Goal: Register for event/course

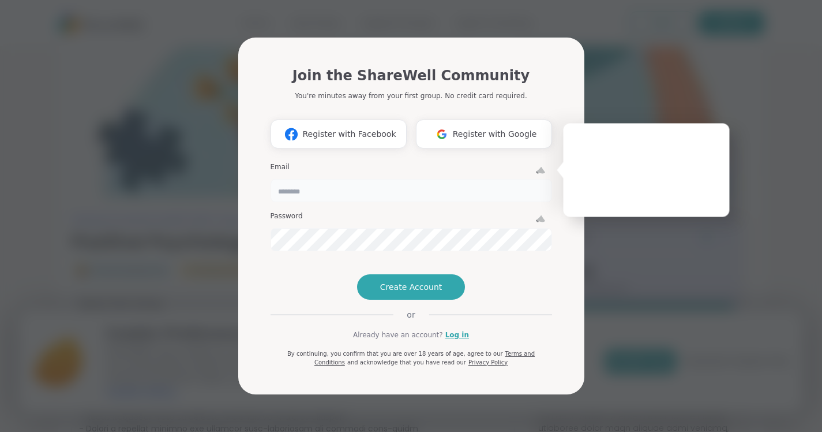
click at [373, 179] on input "email" at bounding box center [412, 190] width 282 height 23
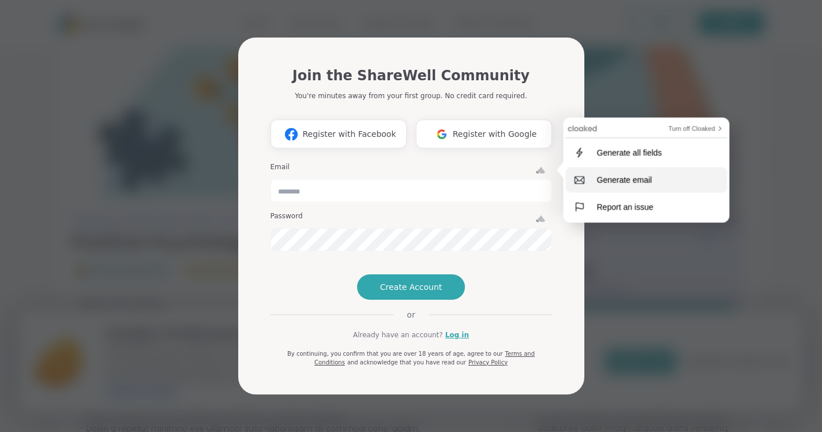
click at [626, 176] on div "Generate email" at bounding box center [624, 179] width 69 height 9
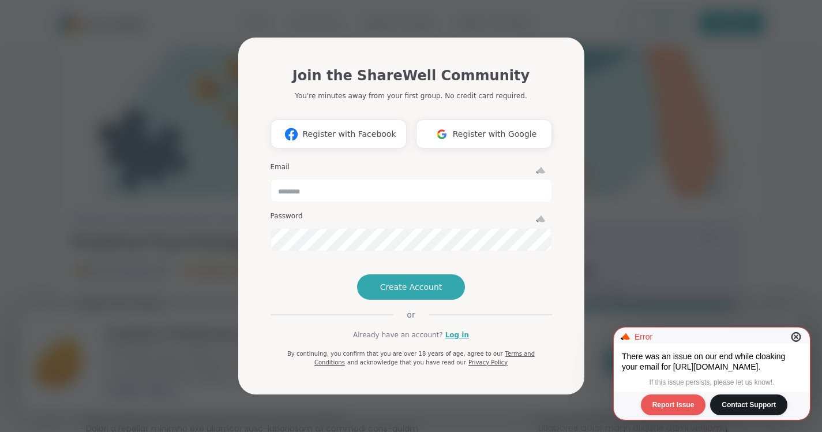
click at [795, 334] on icon at bounding box center [797, 337] width 14 height 14
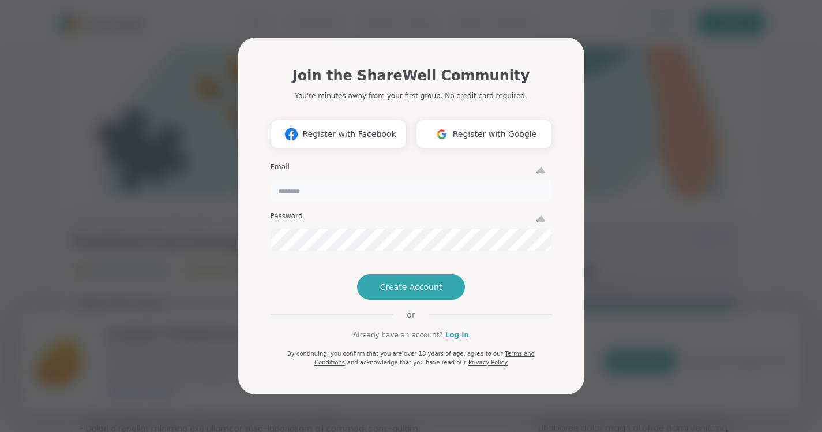
click at [518, 179] on input "email" at bounding box center [412, 190] width 282 height 23
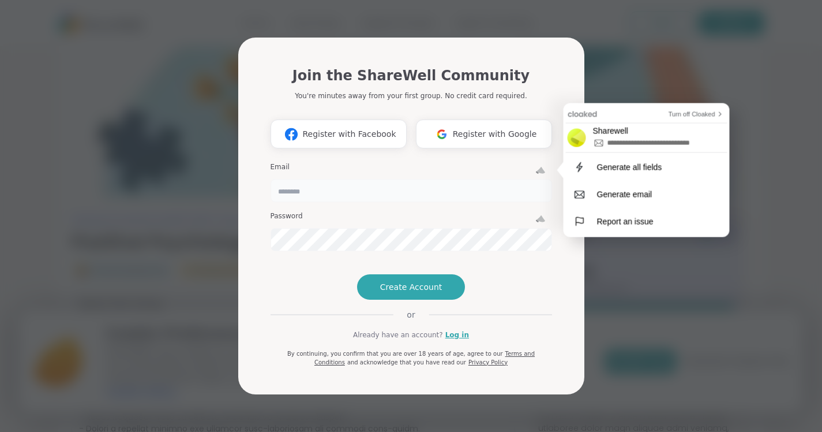
paste input "**********"
type input "**********"
click at [614, 145] on input "**********" at bounding box center [665, 142] width 118 height 13
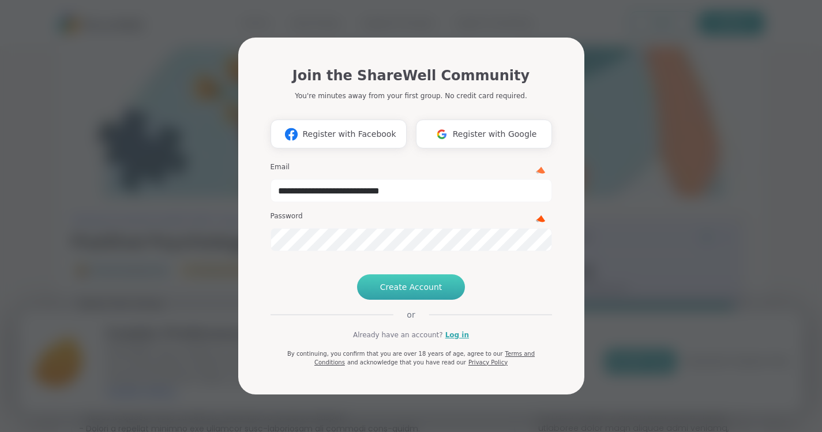
click at [403, 293] on span "Create Account" at bounding box center [411, 287] width 62 height 12
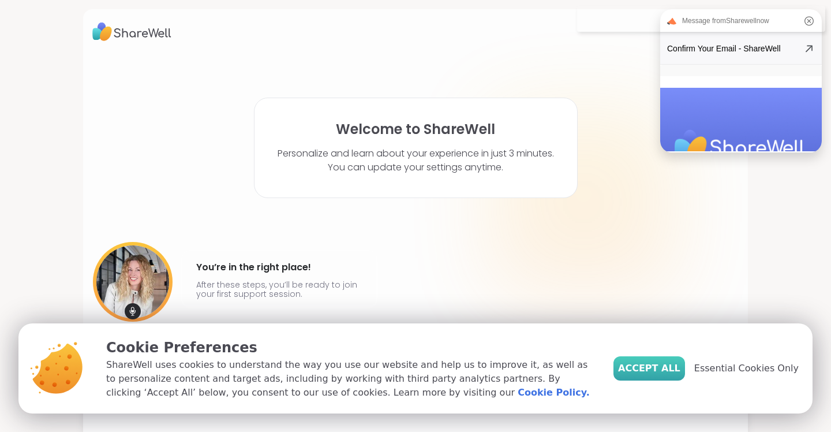
click at [662, 361] on span "Accept All" at bounding box center [649, 368] width 62 height 14
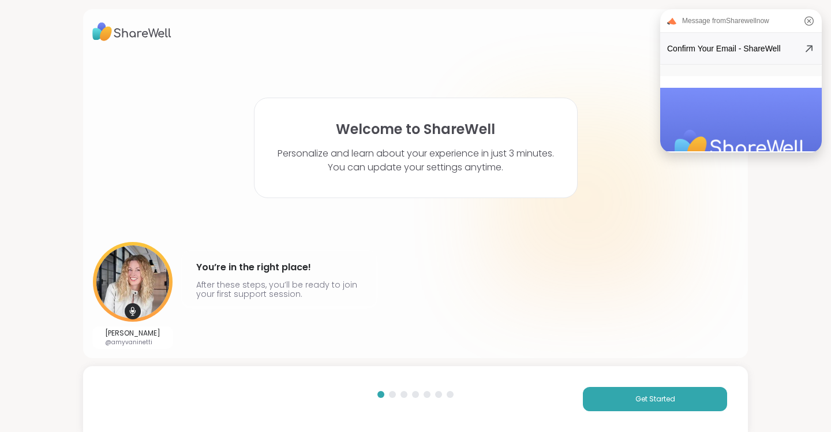
click at [803, 21] on icon at bounding box center [809, 21] width 14 height 14
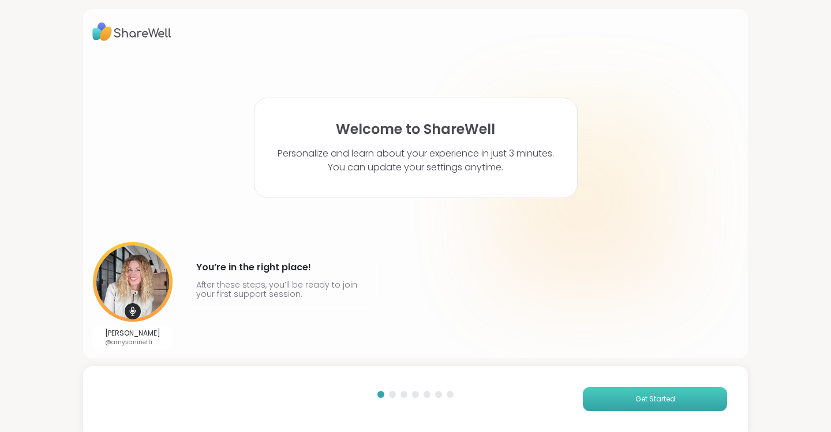
click at [645, 403] on span "Get Started" at bounding box center [655, 399] width 40 height 10
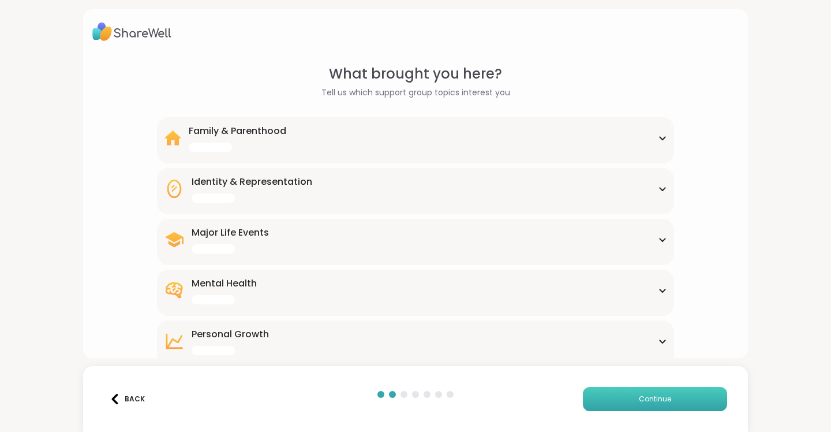
click at [645, 403] on span "Continue" at bounding box center [655, 399] width 32 height 10
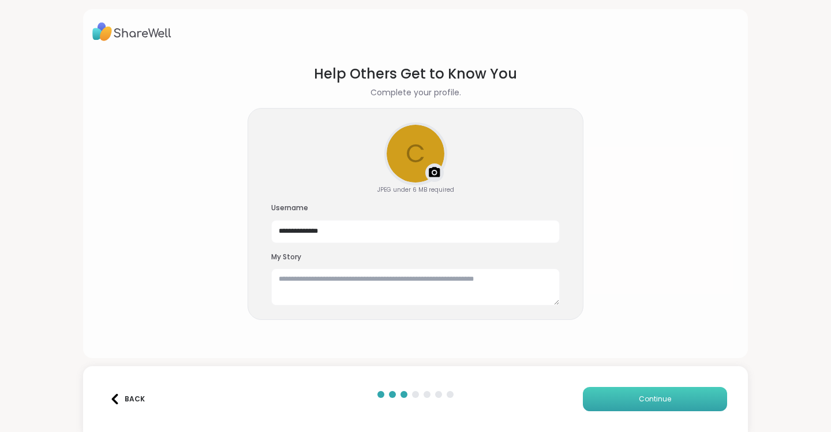
click at [645, 403] on span "Continue" at bounding box center [655, 399] width 32 height 10
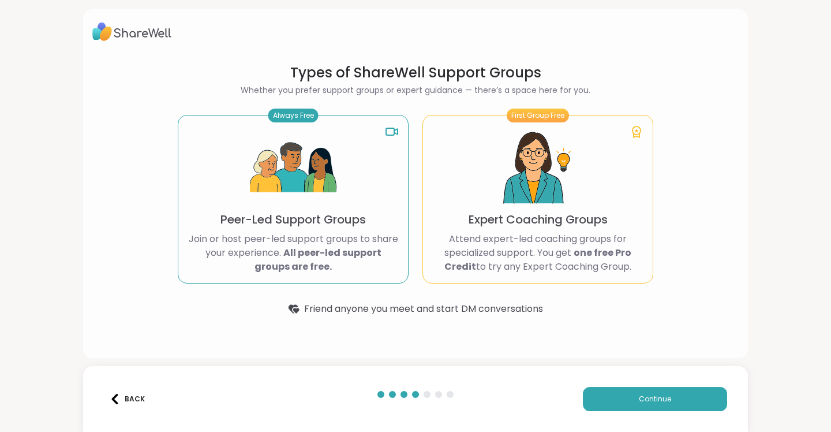
click at [129, 396] on div "Back" at bounding box center [127, 399] width 35 height 10
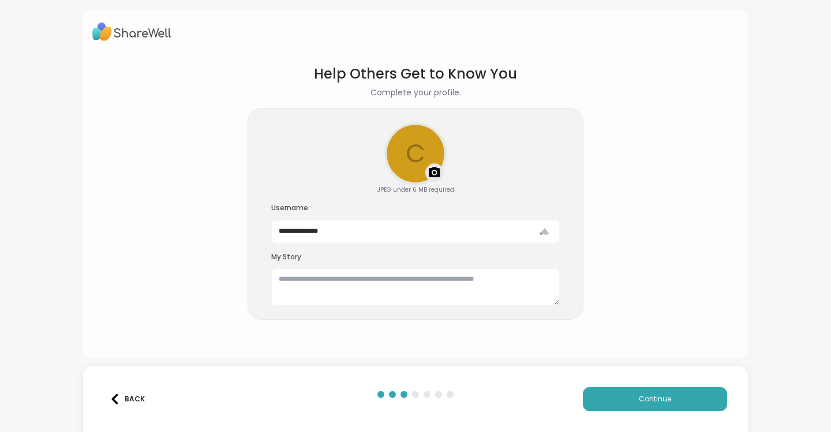
click at [141, 397] on div "Back" at bounding box center [127, 399] width 35 height 10
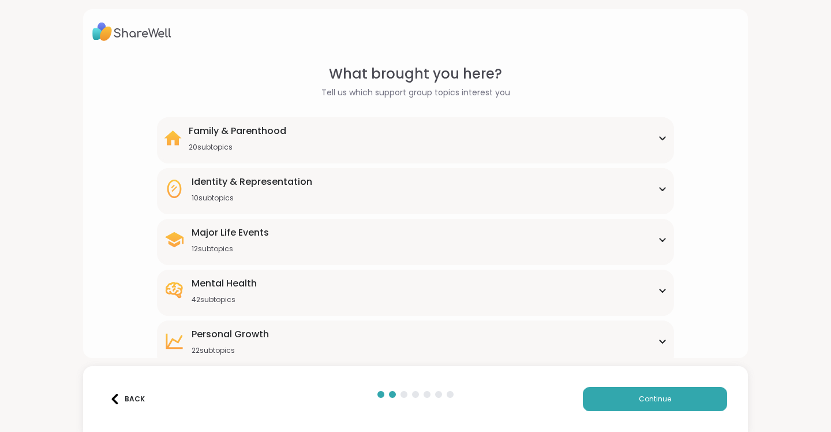
click at [130, 394] on div "Back" at bounding box center [127, 399] width 35 height 10
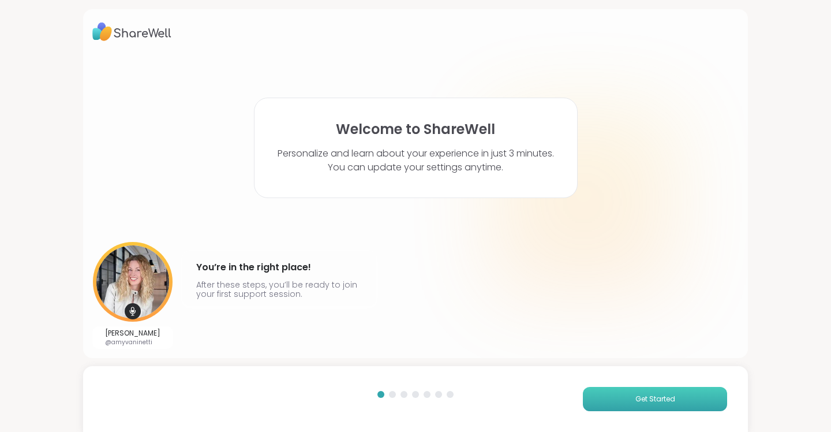
click at [626, 403] on button "Get Started" at bounding box center [655, 399] width 144 height 24
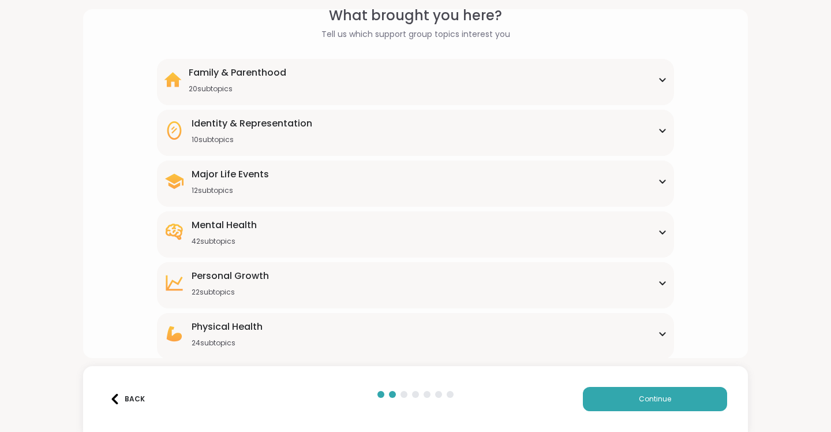
scroll to position [110, 0]
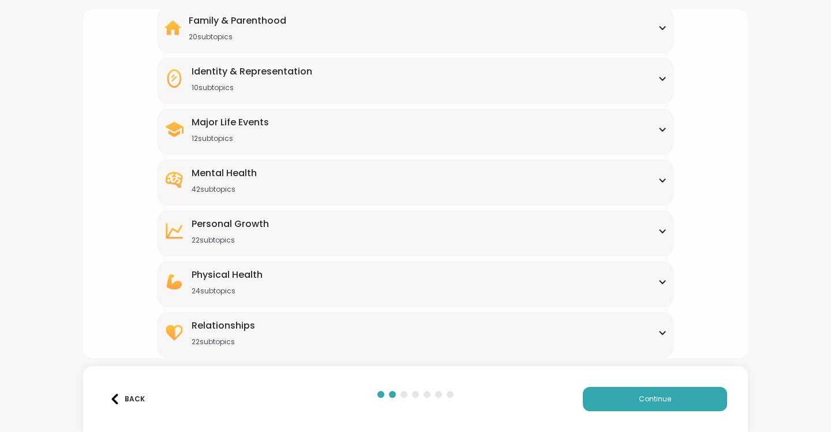
click at [649, 338] on div "Relationships 22 subtopics" at bounding box center [415, 333] width 503 height 28
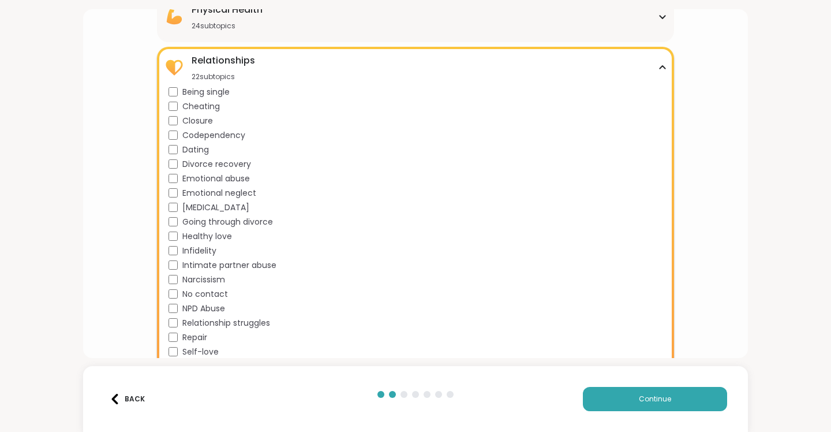
scroll to position [375, 0]
click at [204, 115] on span "Closure" at bounding box center [197, 121] width 31 height 12
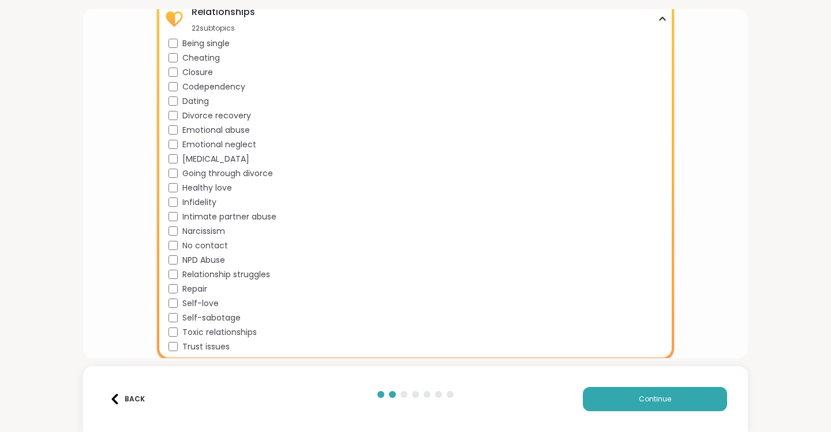
scroll to position [425, 0]
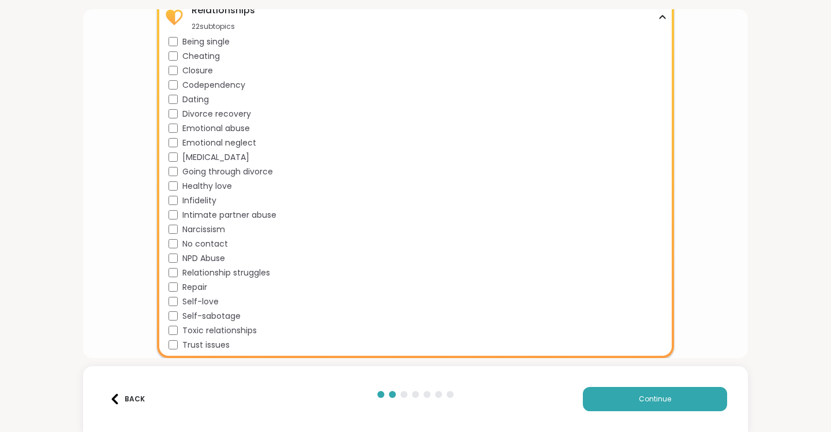
click at [190, 301] on span "Self-love" at bounding box center [200, 302] width 36 height 12
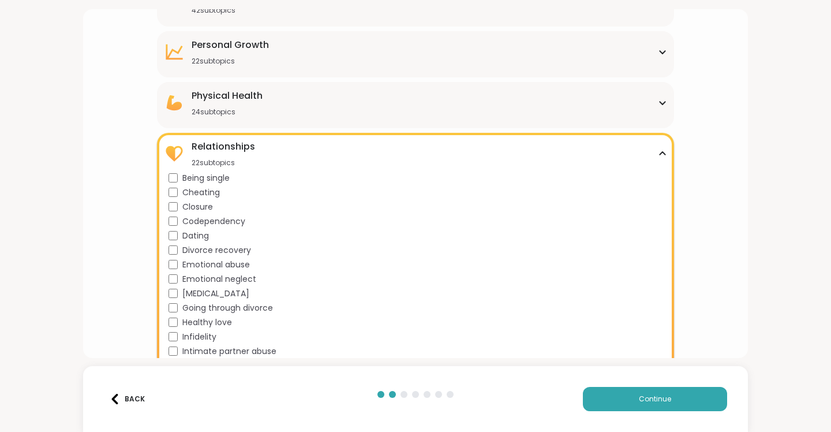
scroll to position [289, 0]
click at [658, 156] on icon at bounding box center [662, 154] width 9 height 6
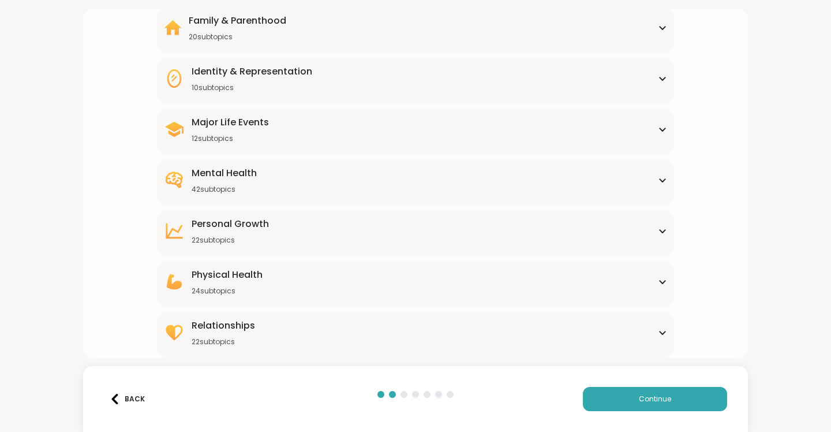
scroll to position [110, 0]
click at [660, 232] on icon at bounding box center [662, 231] width 5 height 3
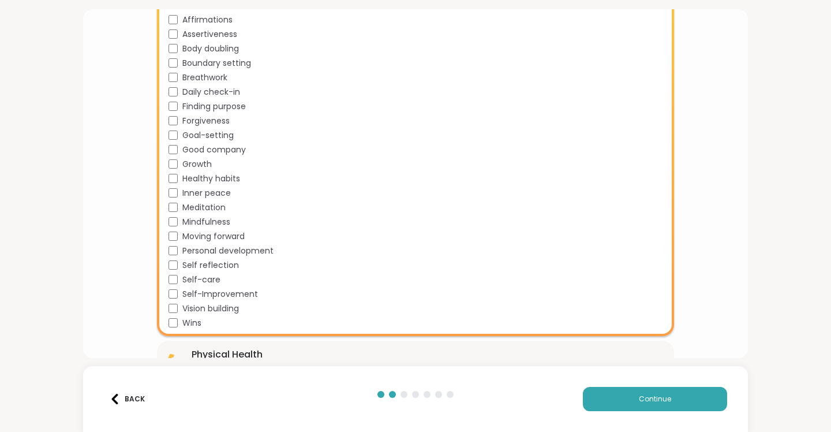
scroll to position [338, 0]
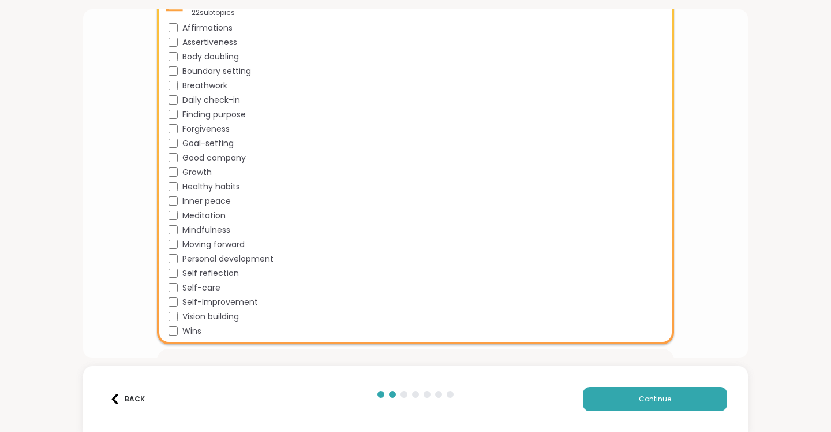
click at [248, 301] on span "Self-Improvement" at bounding box center [220, 302] width 76 height 12
click at [214, 285] on span "Self-care" at bounding box center [201, 288] width 38 height 12
click at [213, 273] on span "Self reflection" at bounding box center [210, 273] width 57 height 12
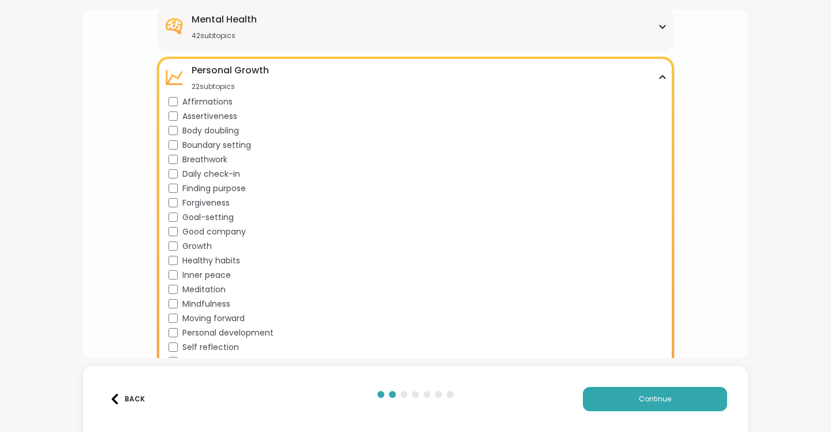
scroll to position [263, 0]
click at [204, 203] on span "Forgiveness" at bounding box center [205, 204] width 47 height 12
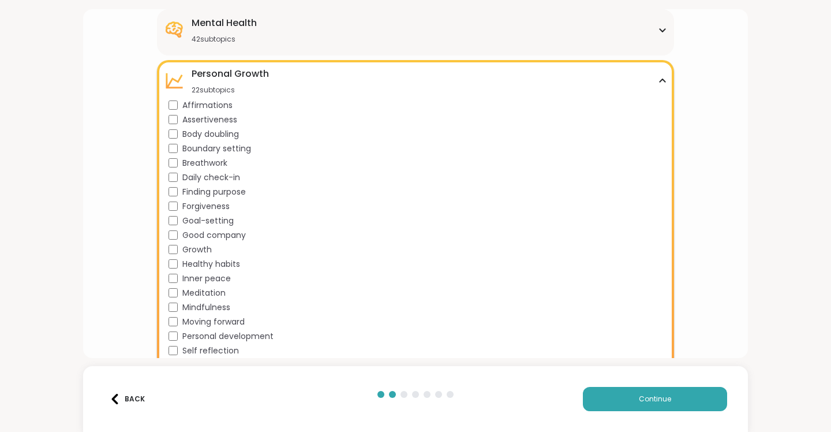
scroll to position [260, 0]
click at [217, 105] on span "Affirmations" at bounding box center [207, 105] width 50 height 12
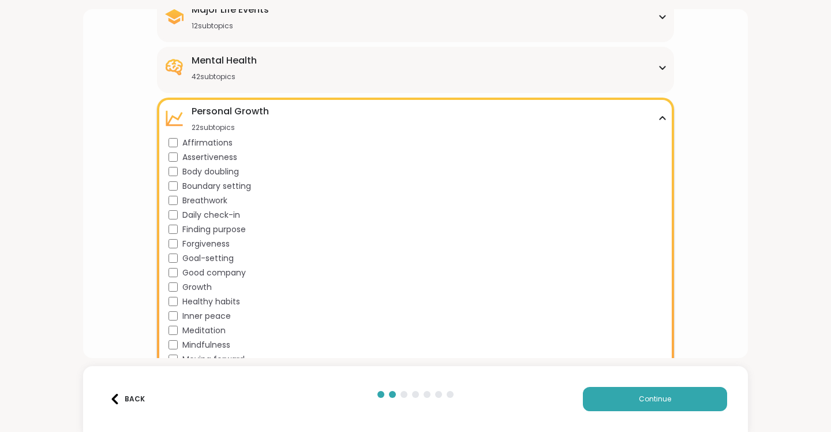
scroll to position [208, 0]
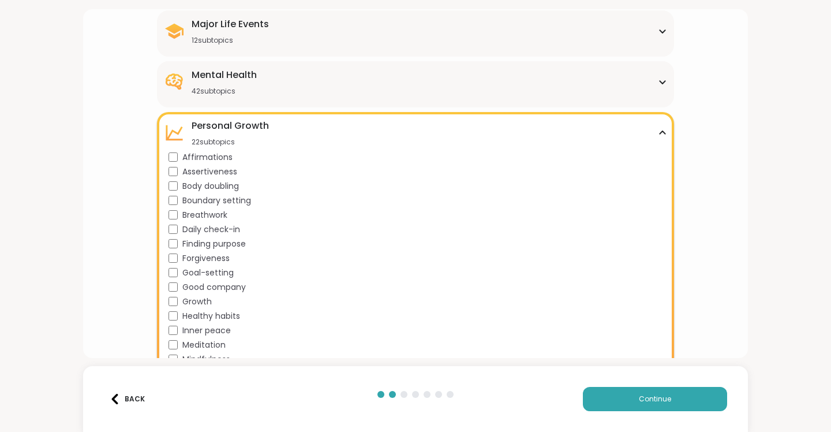
click at [658, 132] on icon at bounding box center [662, 133] width 9 height 6
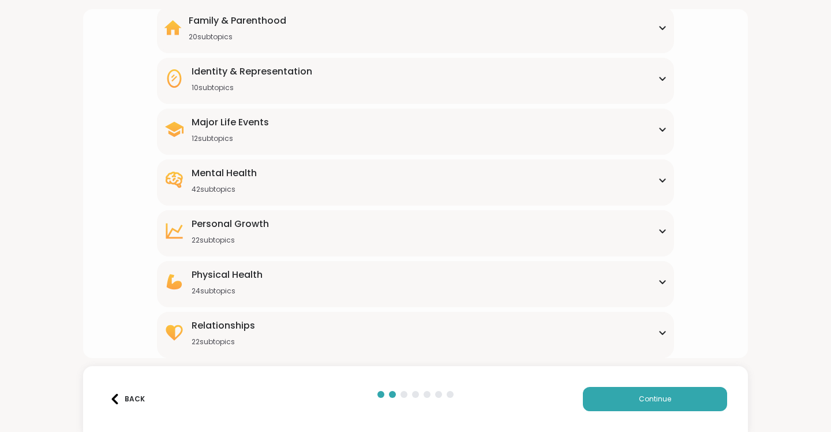
scroll to position [110, 0]
click at [656, 186] on div "Mental Health 42 subtopics" at bounding box center [415, 180] width 503 height 28
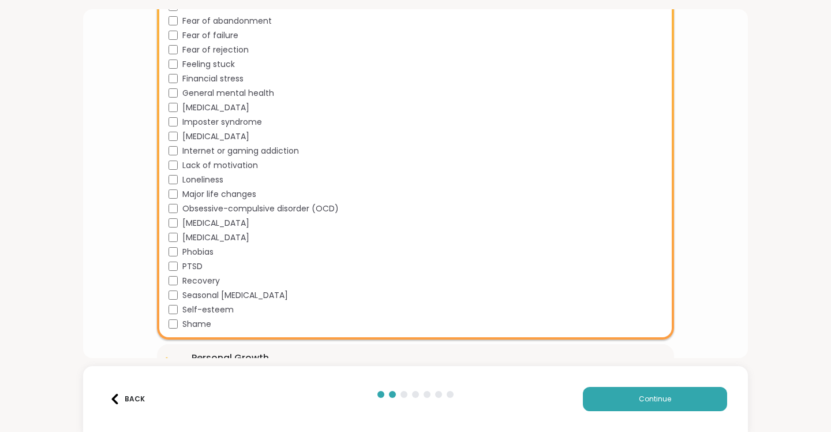
scroll to position [556, 0]
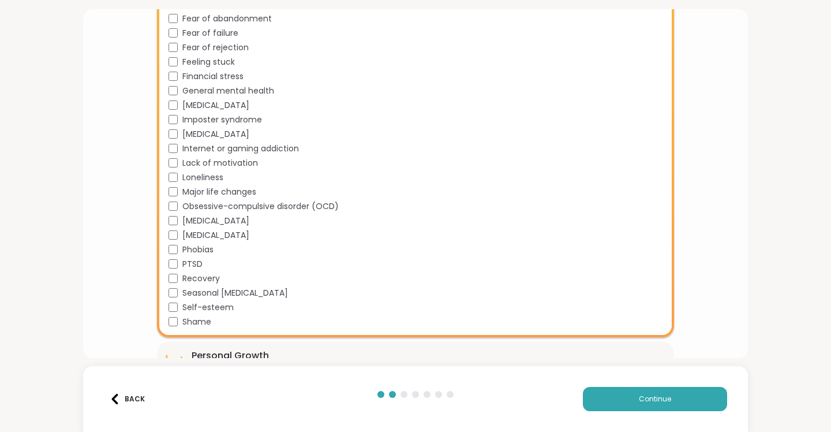
click at [226, 308] on span "Self-esteem" at bounding box center [207, 307] width 51 height 12
click at [335, 316] on div "Shame" at bounding box center [418, 322] width 499 height 12
click at [293, 324] on div "Shame" at bounding box center [418, 322] width 499 height 12
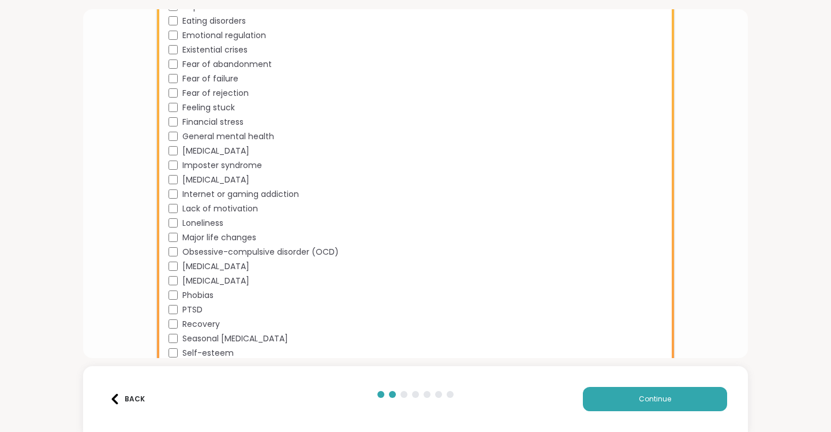
scroll to position [510, 0]
drag, startPoint x: 402, startPoint y: 119, endPoint x: 409, endPoint y: 119, distance: 6.9
click at [405, 119] on div "Financial stress" at bounding box center [418, 123] width 499 height 12
click at [410, 126] on div "Financial stress" at bounding box center [418, 123] width 499 height 12
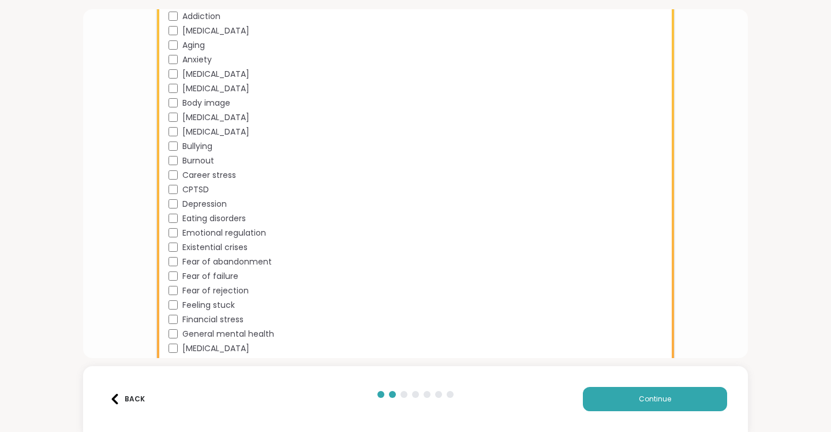
scroll to position [315, 0]
click at [197, 57] on span "Anxiety" at bounding box center [196, 57] width 29 height 12
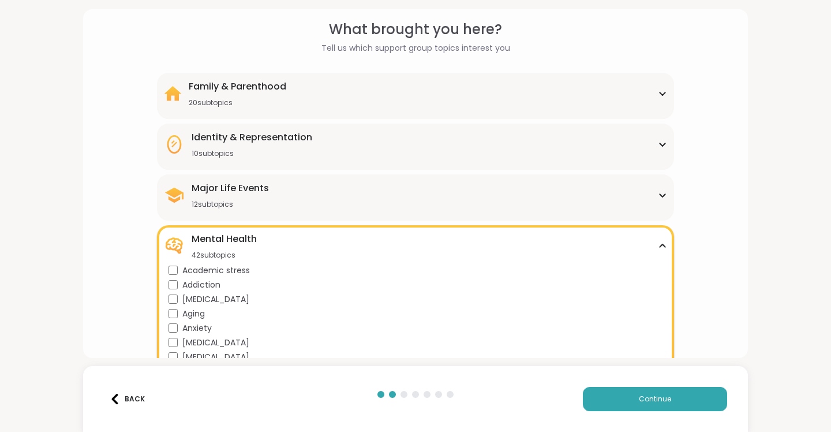
scroll to position [44, 0]
click at [658, 245] on icon at bounding box center [662, 247] width 9 height 6
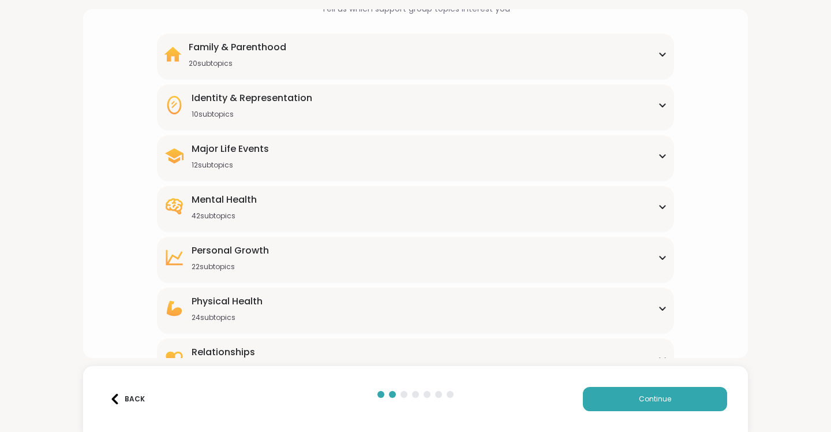
scroll to position [110, 0]
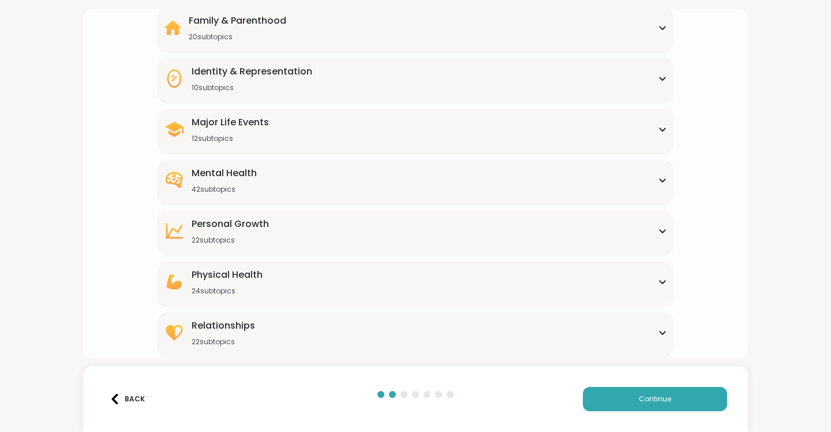
click at [658, 230] on icon at bounding box center [662, 231] width 9 height 6
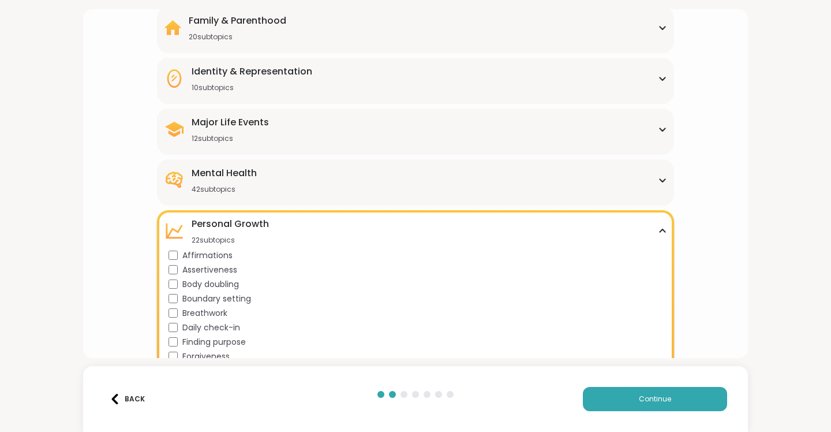
click at [658, 230] on icon at bounding box center [662, 231] width 9 height 6
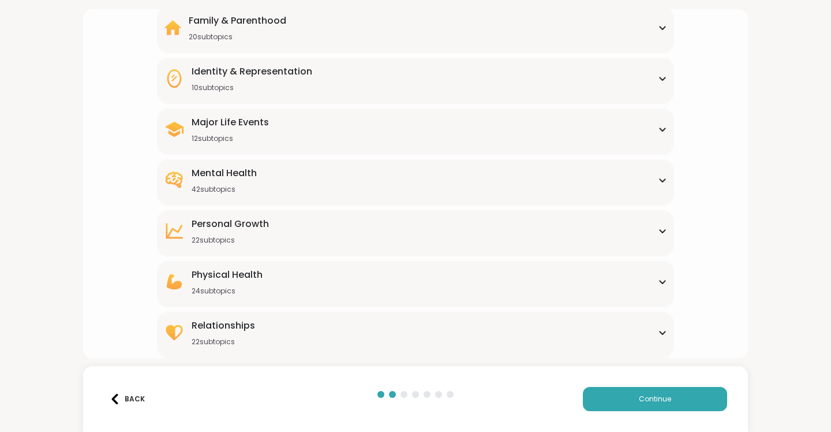
click at [660, 179] on icon at bounding box center [662, 180] width 5 height 3
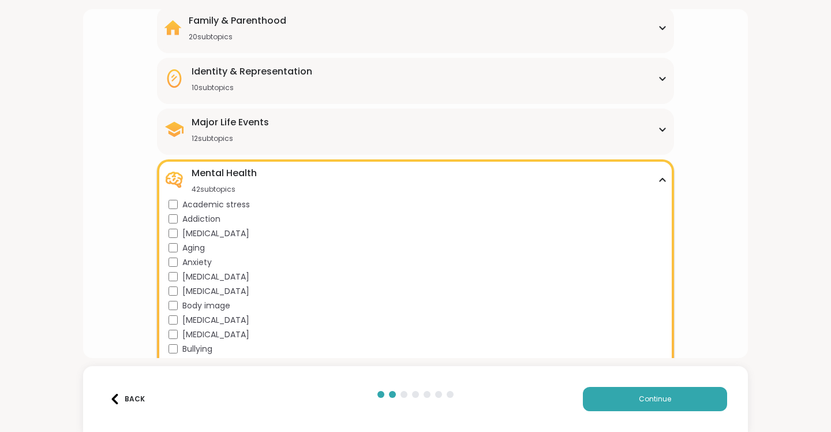
click at [660, 179] on icon at bounding box center [662, 179] width 5 height 3
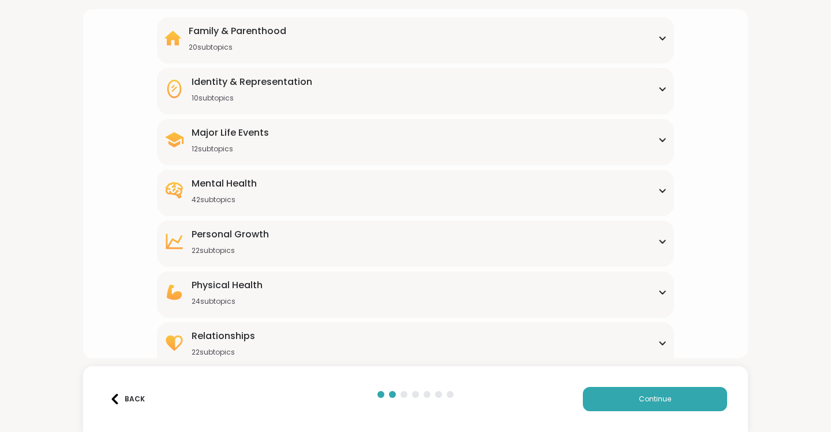
scroll to position [94, 0]
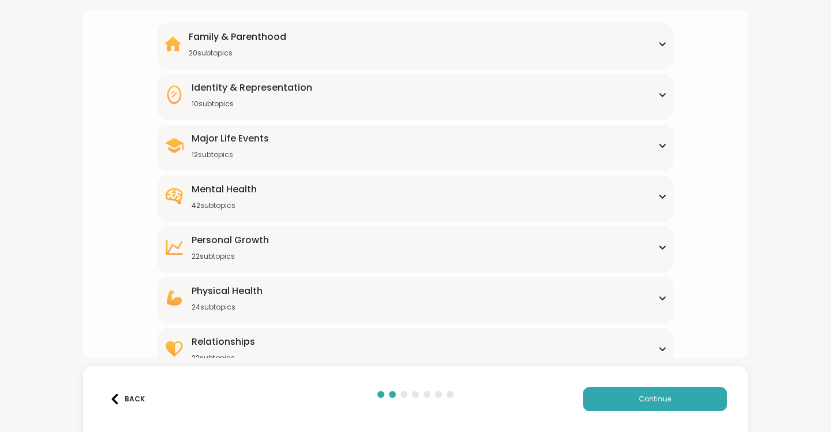
click at [660, 145] on icon at bounding box center [662, 145] width 5 height 3
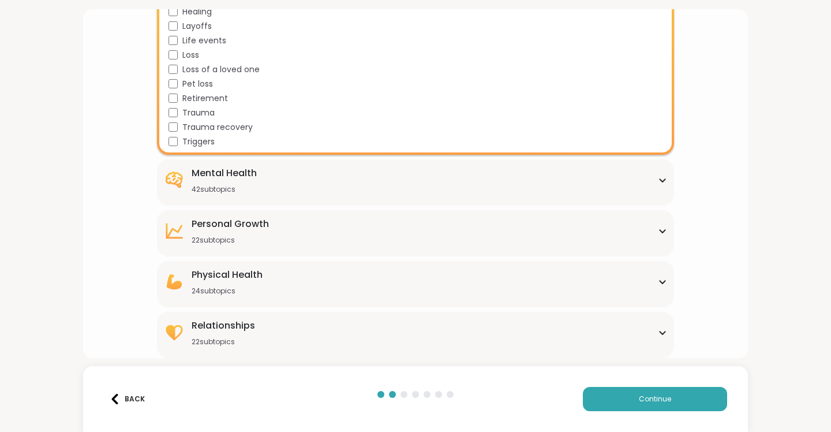
scroll to position [38, 0]
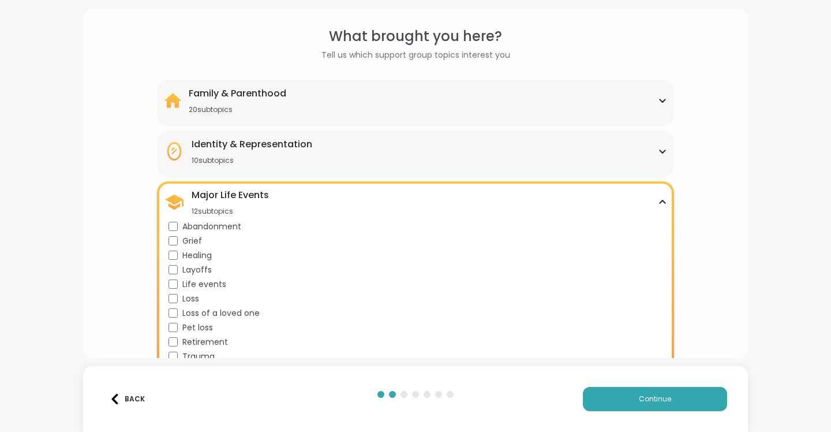
click at [208, 238] on div "Grief" at bounding box center [418, 241] width 499 height 12
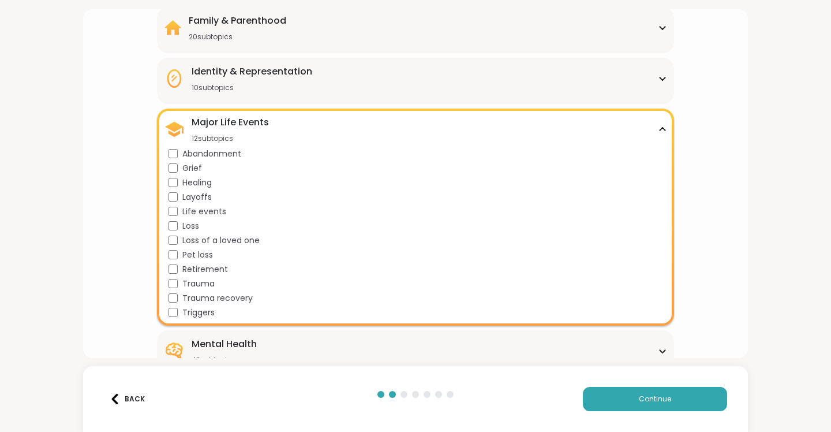
scroll to position [128, 0]
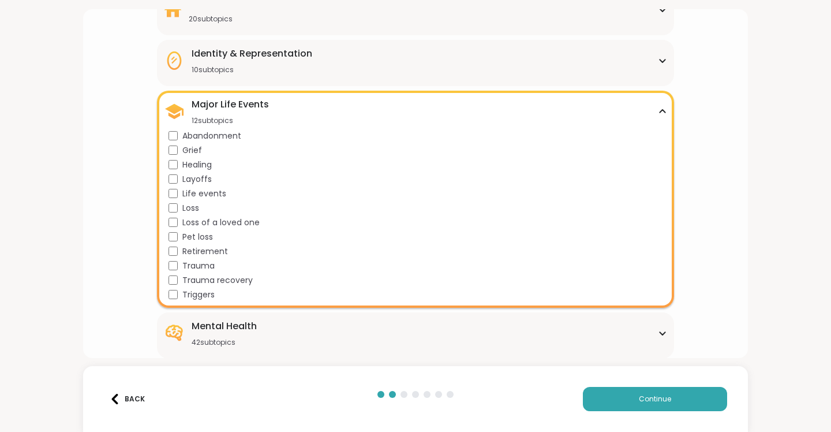
click at [660, 110] on icon at bounding box center [662, 111] width 5 height 3
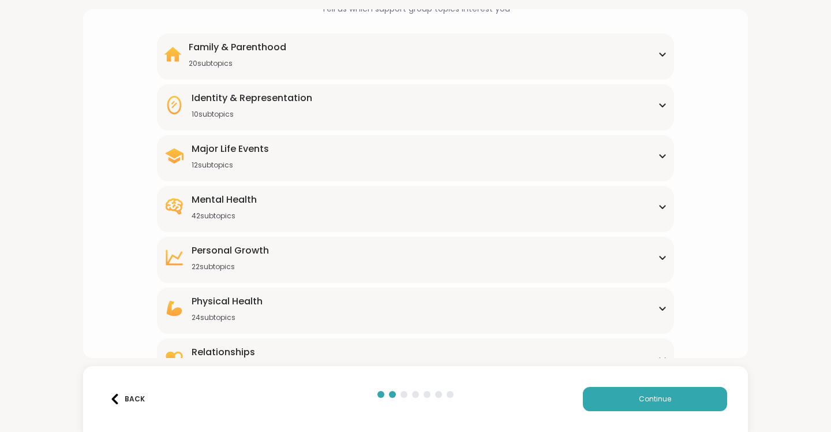
scroll to position [82, 0]
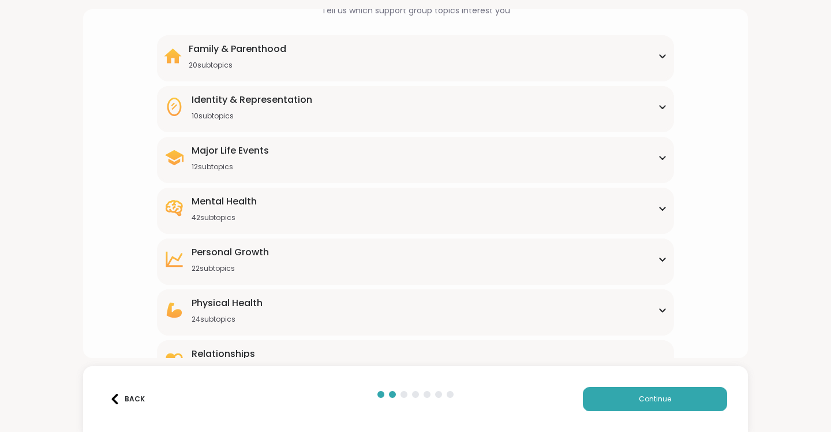
click at [650, 107] on div "Identity & Representation 10 subtopics" at bounding box center [415, 107] width 503 height 28
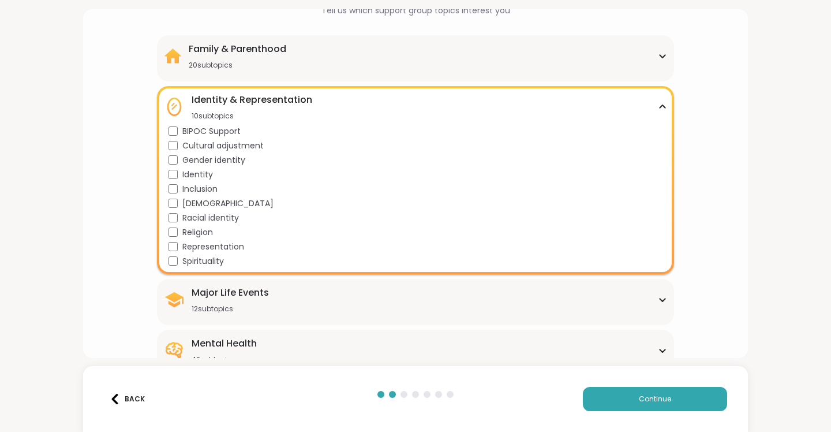
click at [658, 107] on icon at bounding box center [662, 107] width 9 height 6
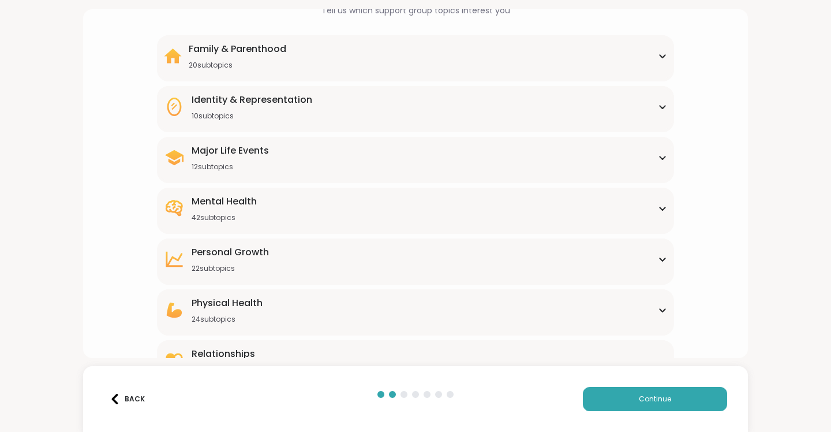
click at [658, 54] on icon at bounding box center [662, 56] width 9 height 6
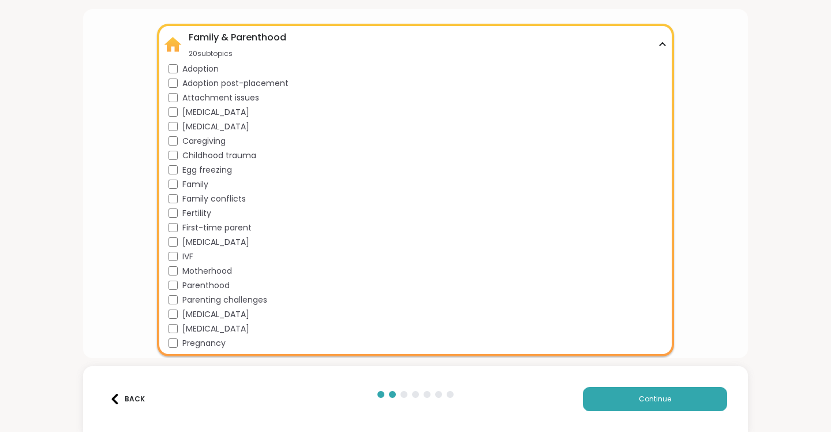
scroll to position [94, 0]
click at [660, 43] on icon at bounding box center [662, 44] width 5 height 3
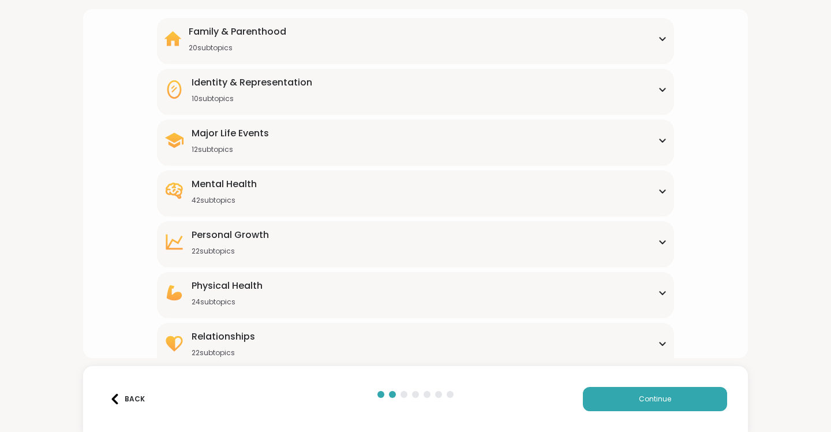
scroll to position [110, 0]
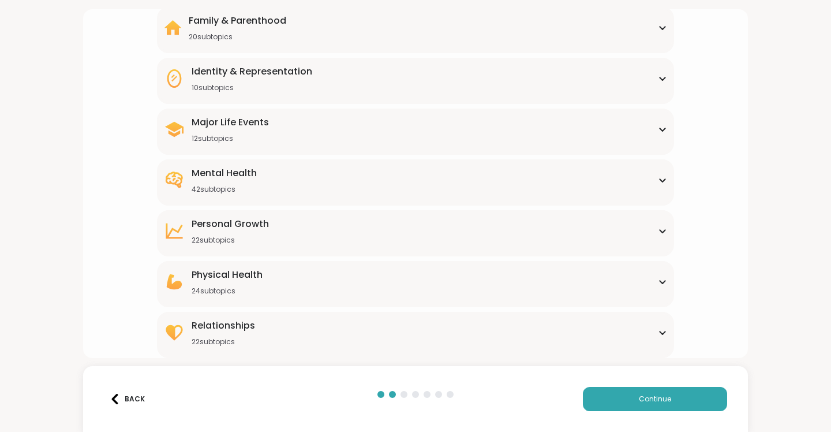
click at [660, 282] on icon at bounding box center [662, 282] width 5 height 3
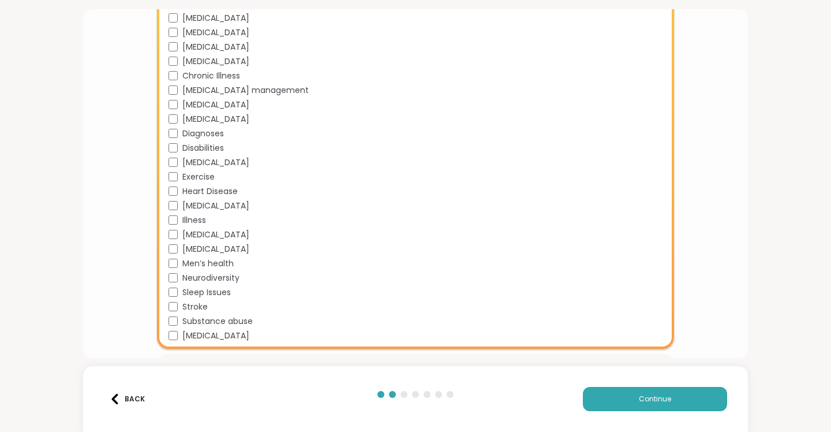
scroll to position [235, 0]
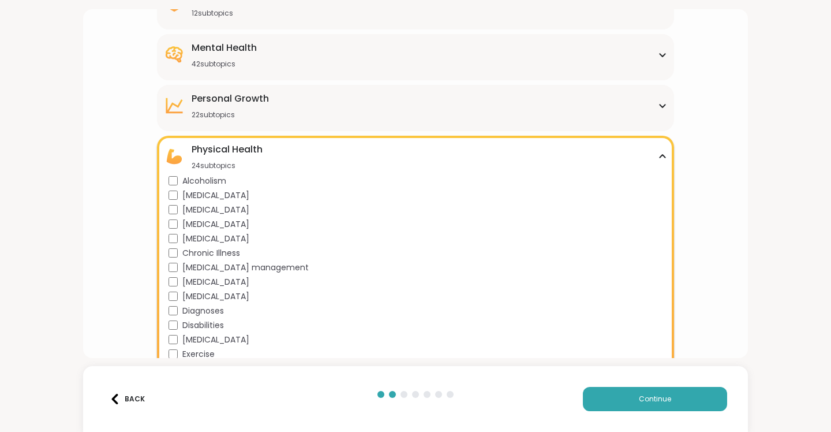
click at [658, 158] on icon at bounding box center [662, 157] width 9 height 6
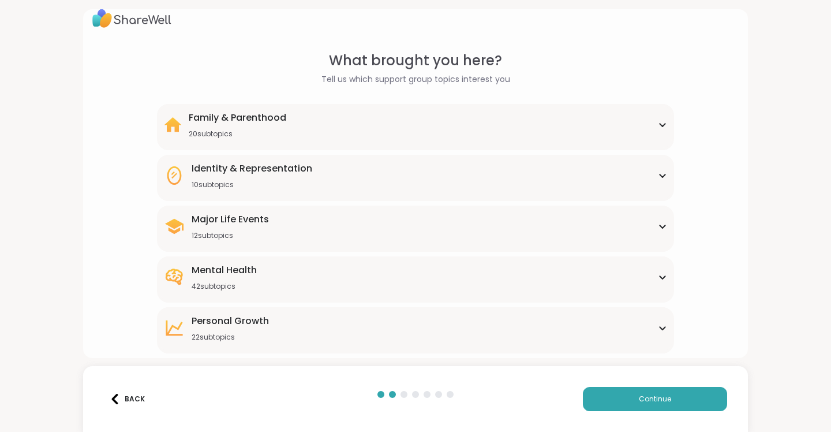
scroll to position [0, 0]
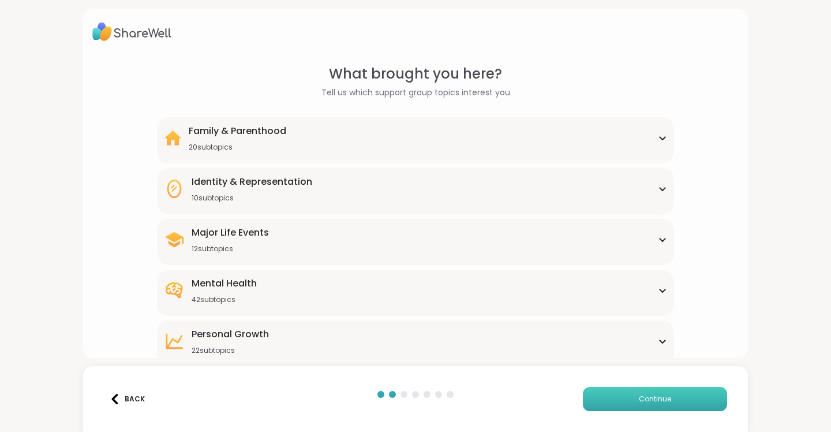
click at [628, 401] on button "Continue" at bounding box center [655, 399] width 144 height 24
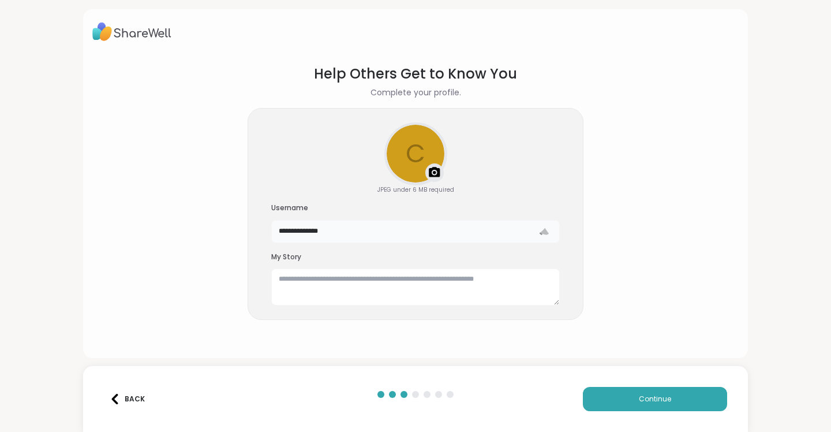
click at [476, 233] on input "**********" at bounding box center [415, 231] width 289 height 23
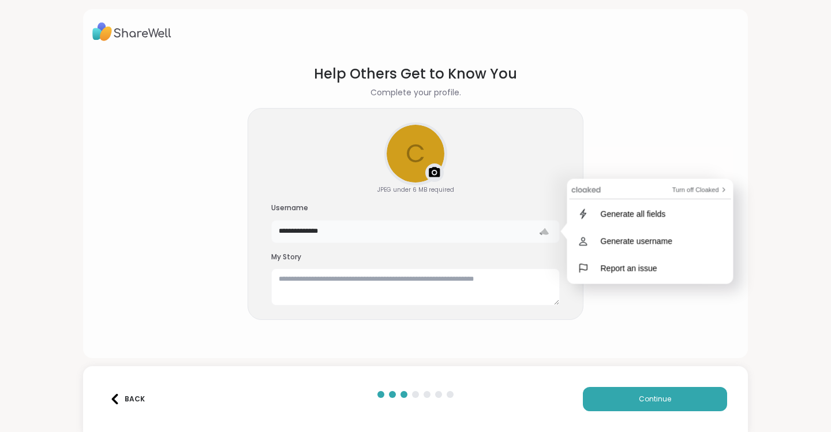
click at [476, 233] on input "**********" at bounding box center [415, 231] width 289 height 23
type input "**********"
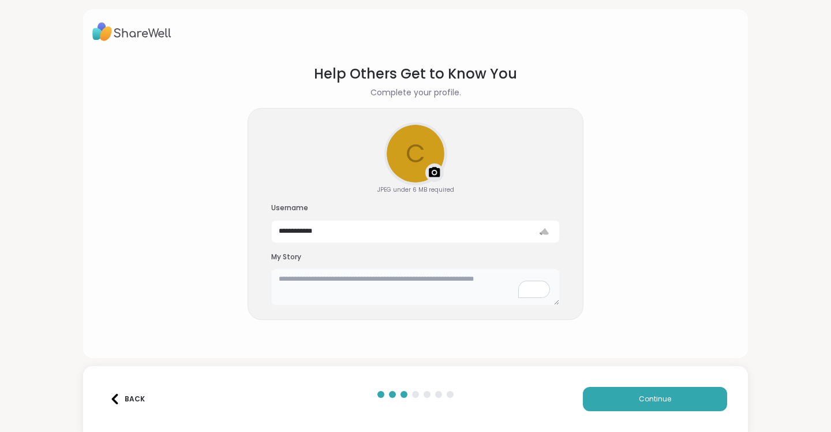
click at [438, 280] on textarea "To enrich screen reader interactions, please activate Accessibility in Grammarl…" at bounding box center [415, 286] width 289 height 37
click at [640, 394] on span "Continue" at bounding box center [655, 399] width 32 height 10
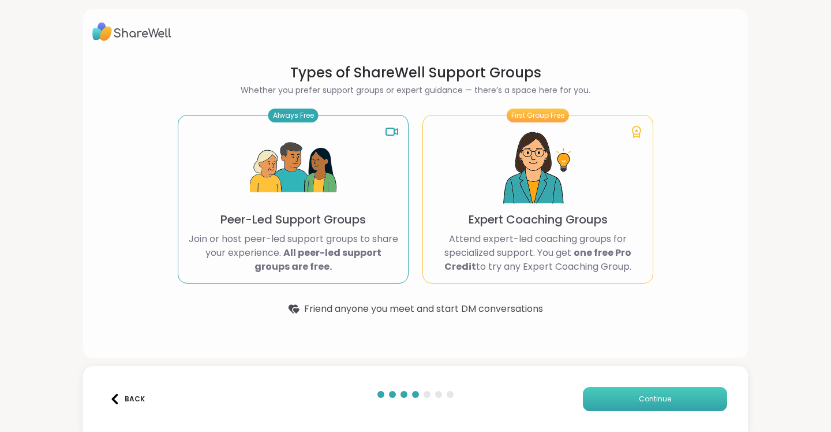
click at [664, 396] on button "Continue" at bounding box center [655, 399] width 144 height 24
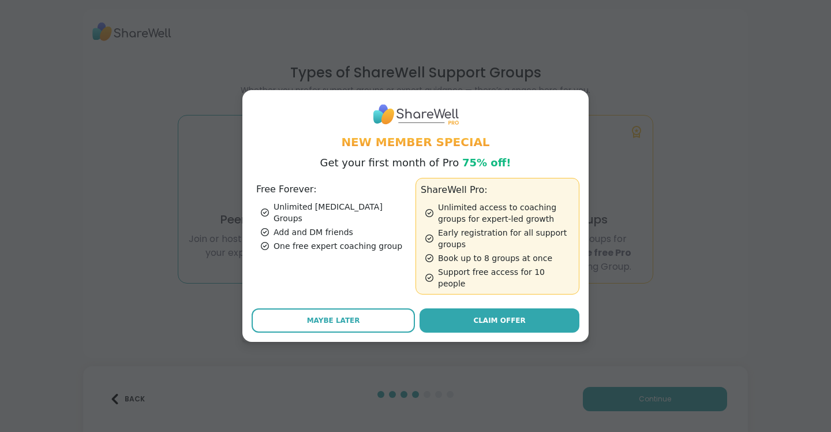
click at [335, 230] on div "Add and DM friends" at bounding box center [336, 232] width 150 height 12
click at [313, 229] on div "Add and DM friends" at bounding box center [336, 232] width 150 height 12
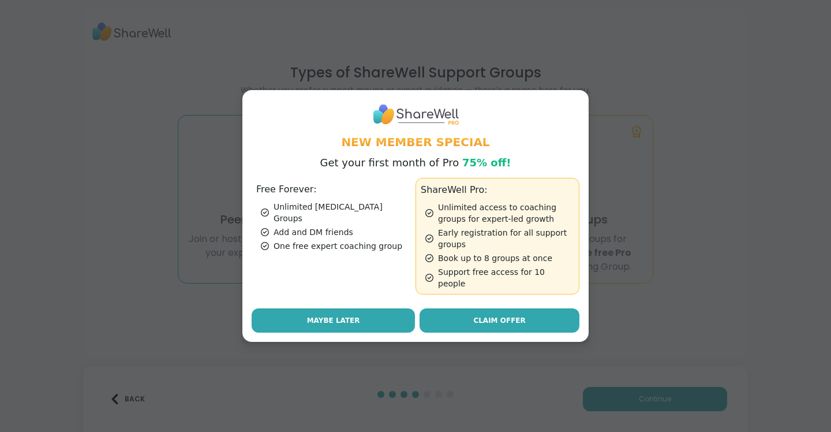
click at [357, 316] on button "Maybe Later" at bounding box center [333, 320] width 163 height 24
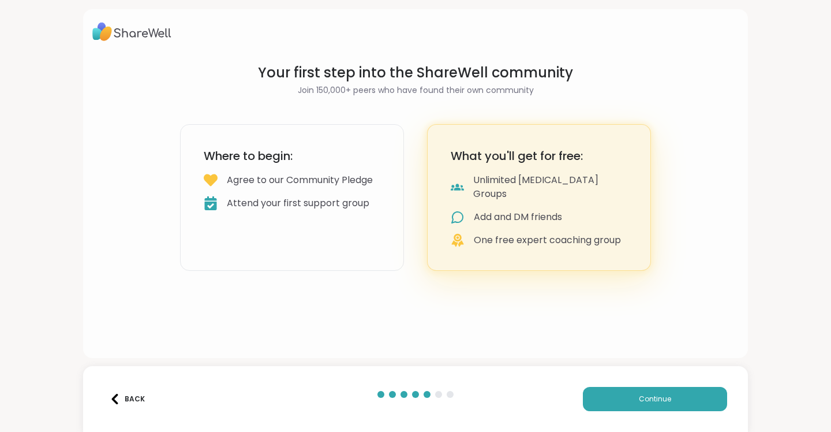
click at [312, 210] on div "Attend your first support group" at bounding box center [298, 203] width 143 height 14
click at [648, 397] on span "Continue" at bounding box center [655, 399] width 32 height 10
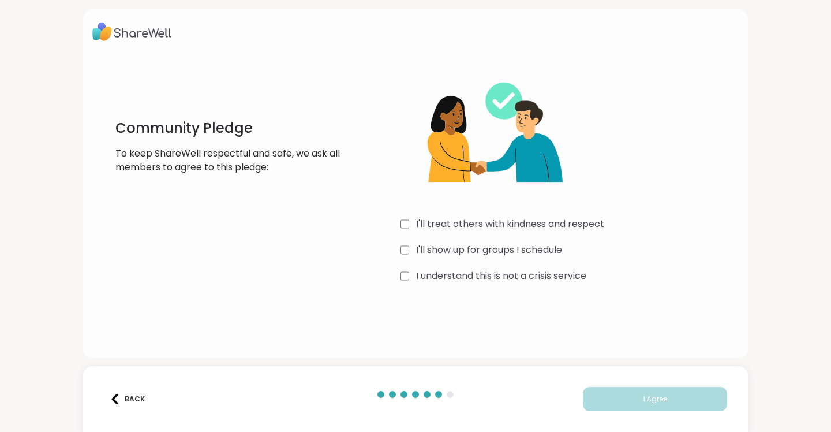
click at [480, 222] on label "I'll treat others with kindness and respect" at bounding box center [510, 224] width 188 height 14
click at [429, 249] on label "I'll show up for groups I schedule" at bounding box center [489, 250] width 146 height 14
click at [444, 277] on label "I understand this is not a crisis service" at bounding box center [501, 276] width 170 height 14
click at [644, 400] on span "I Agree" at bounding box center [656, 399] width 24 height 10
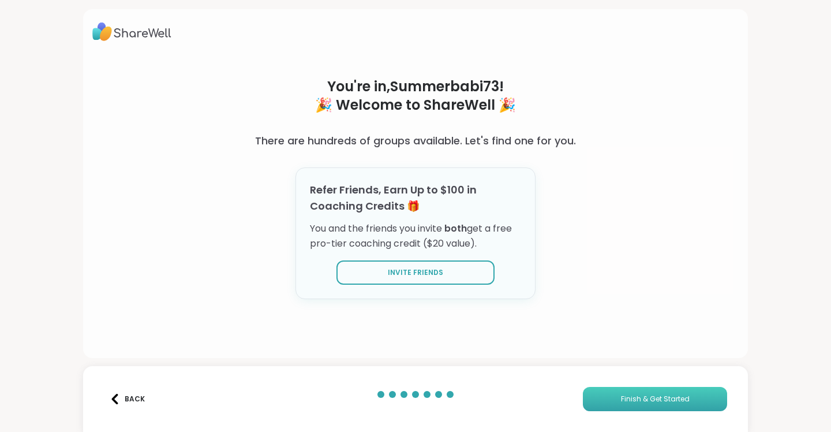
click at [630, 402] on span "Finish & Get Started" at bounding box center [655, 399] width 69 height 10
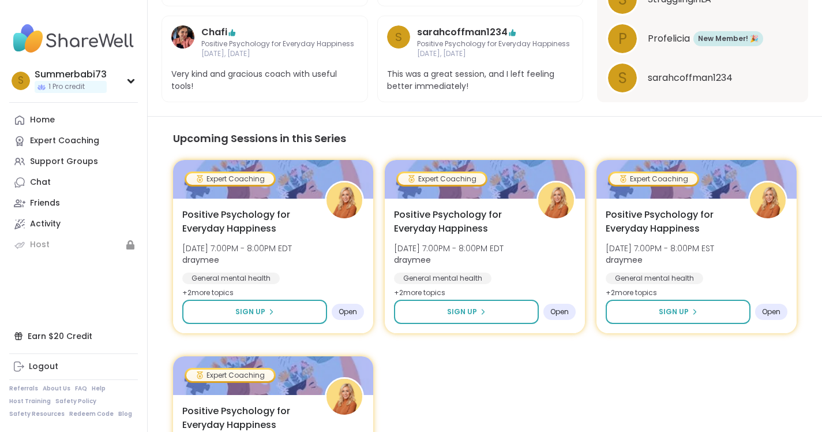
scroll to position [1067, 0]
click at [50, 123] on div "Home" at bounding box center [42, 120] width 25 height 12
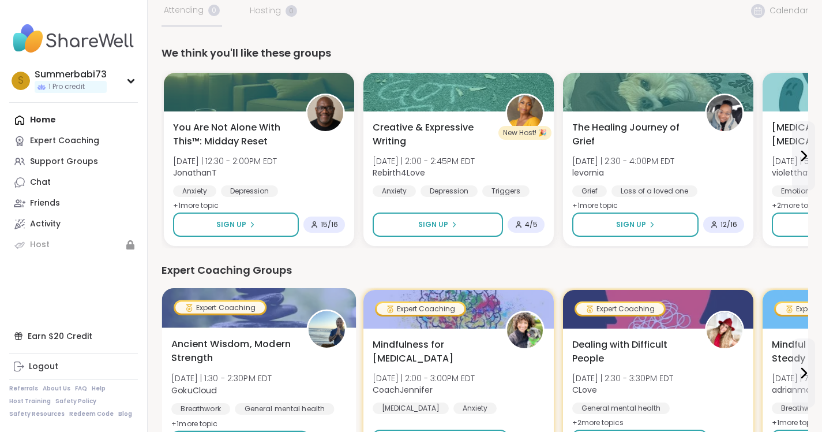
scroll to position [48, 0]
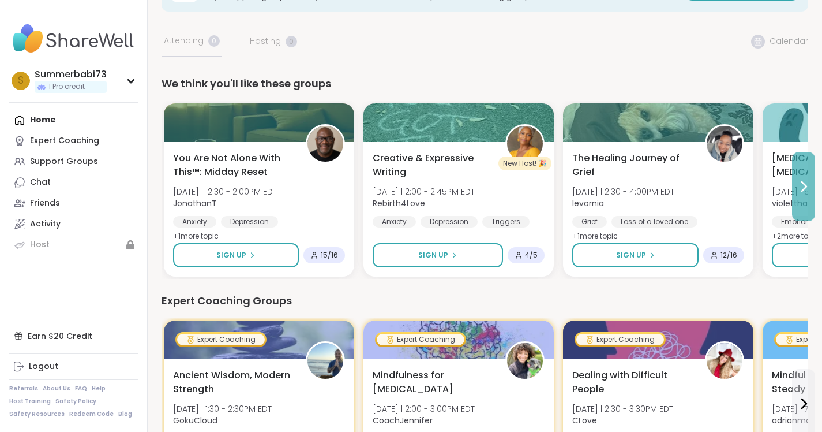
click at [803, 180] on icon at bounding box center [804, 187] width 14 height 14
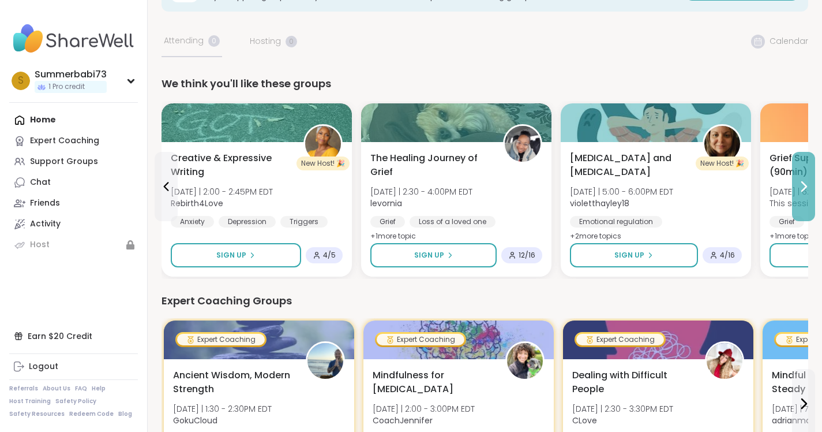
click at [803, 188] on icon at bounding box center [804, 187] width 14 height 14
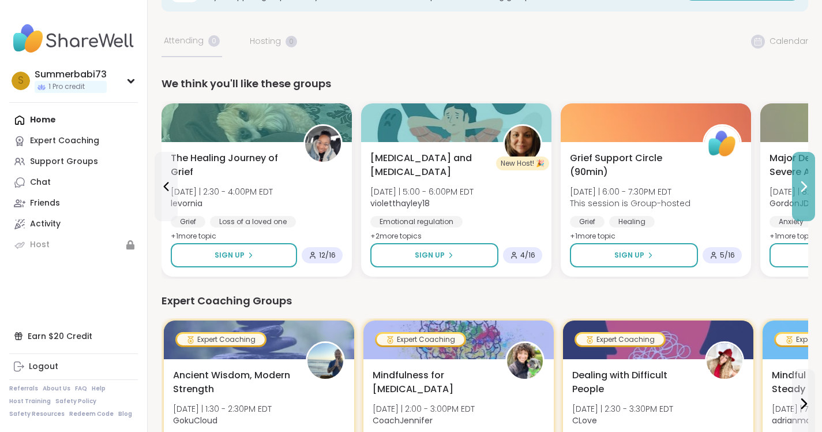
click at [801, 186] on icon at bounding box center [804, 187] width 14 height 14
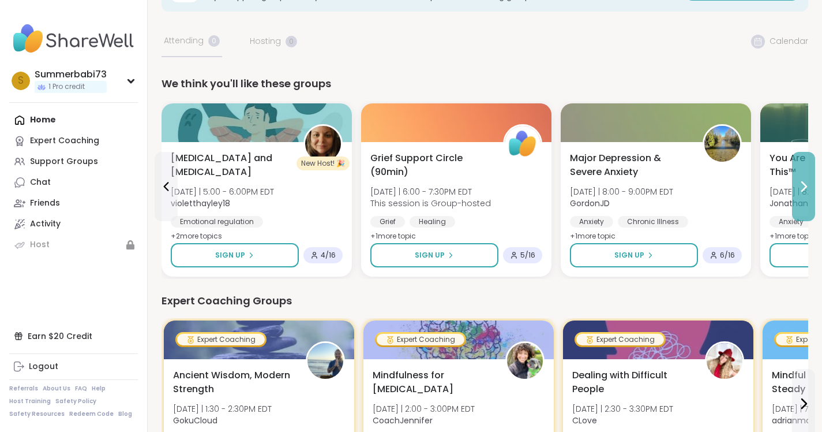
click at [800, 186] on icon at bounding box center [804, 187] width 14 height 14
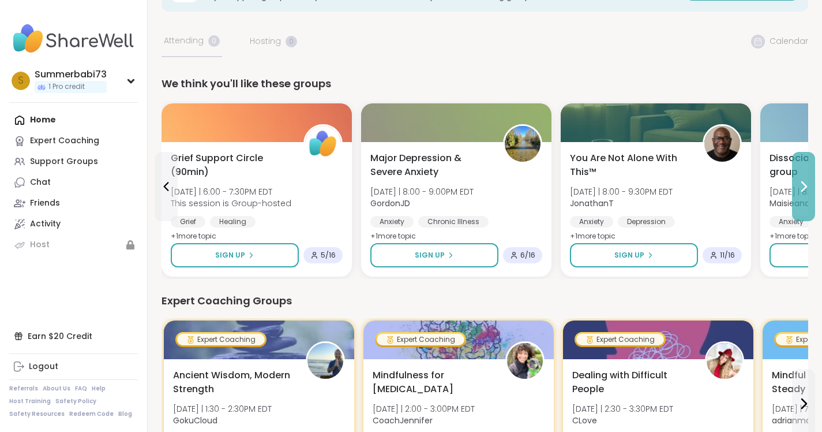
click at [799, 185] on icon at bounding box center [804, 187] width 14 height 14
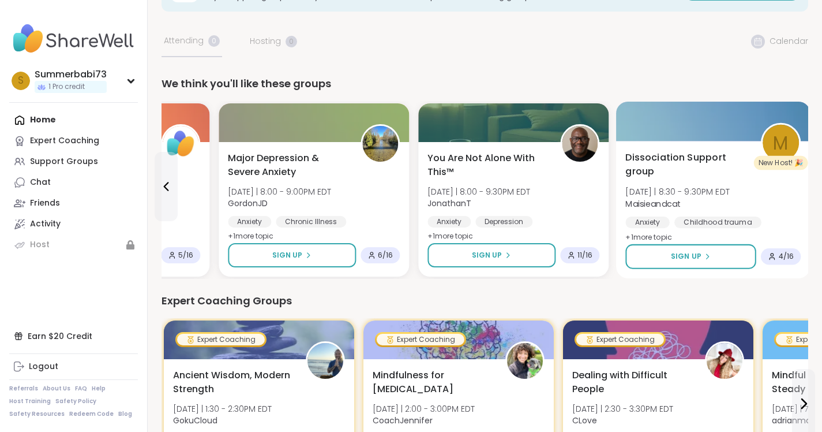
click at [800, 185] on div "Dissociation Support group [DATE] | 8:30 - 9:30PM EDT Maisieandcat Anxiety Chil…" at bounding box center [713, 198] width 175 height 94
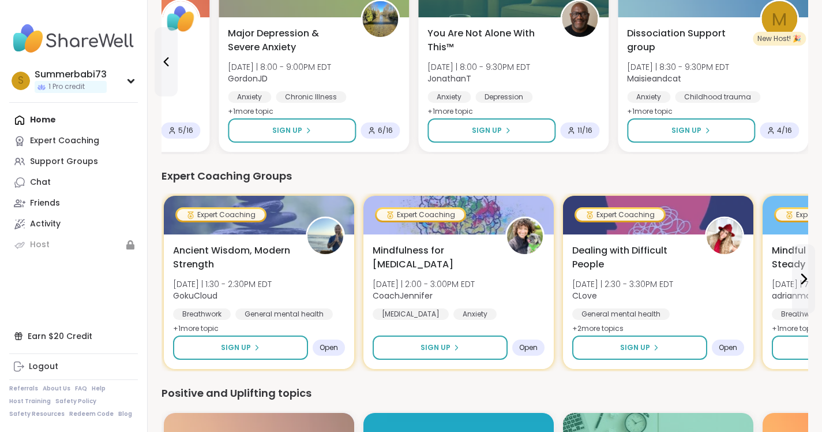
scroll to position [174, 0]
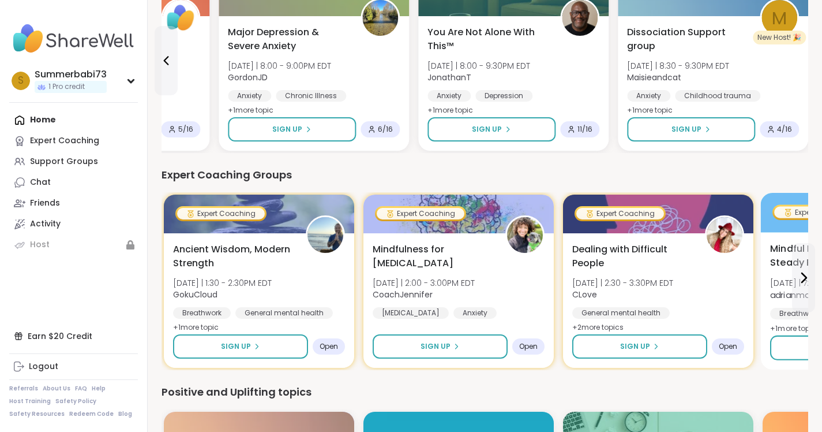
click at [791, 283] on span "[DATE] | 7:00 - 8:00PM EDT" at bounding box center [823, 283] width 104 height 12
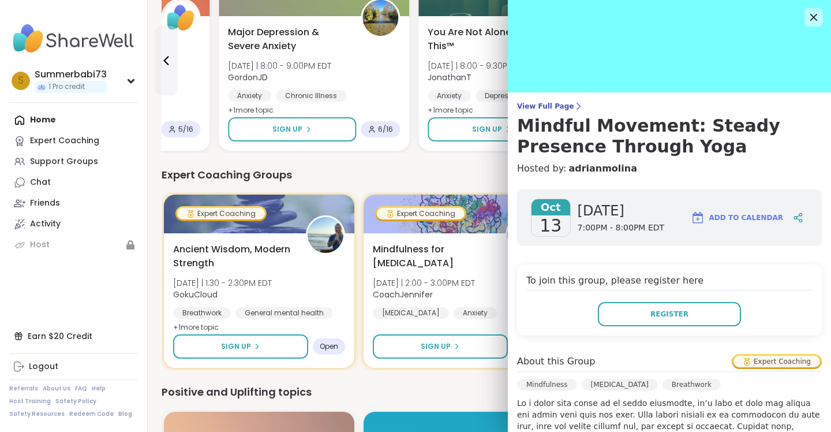
click at [493, 182] on div "Expert Coaching Groups" at bounding box center [490, 175] width 656 height 16
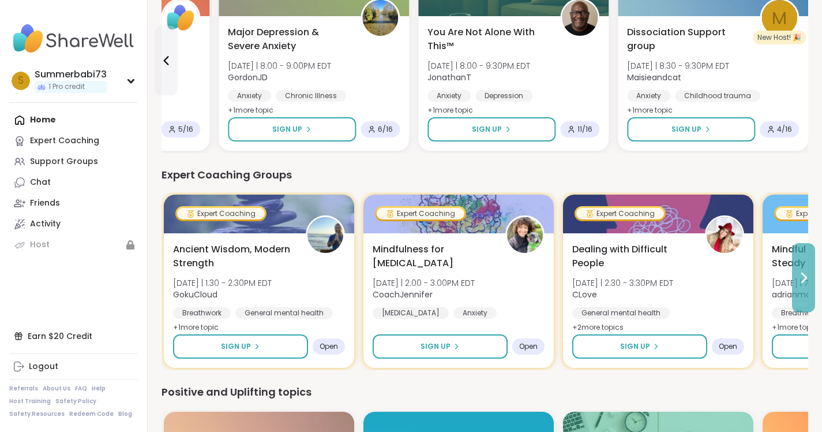
click at [804, 268] on button at bounding box center [803, 277] width 23 height 69
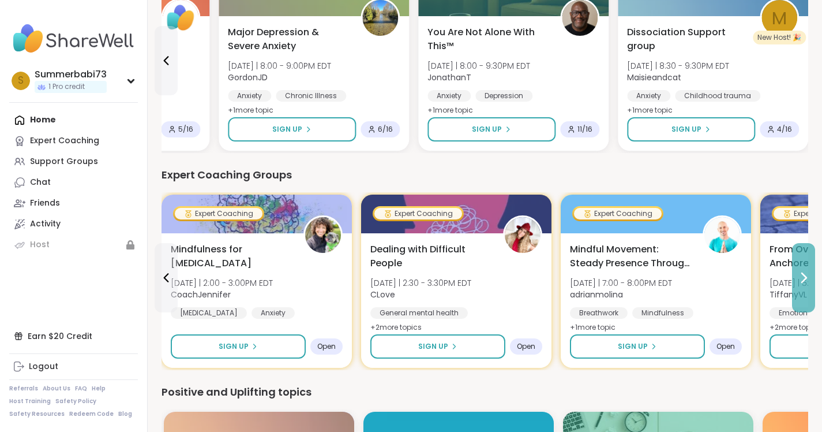
click at [805, 268] on button at bounding box center [803, 277] width 23 height 69
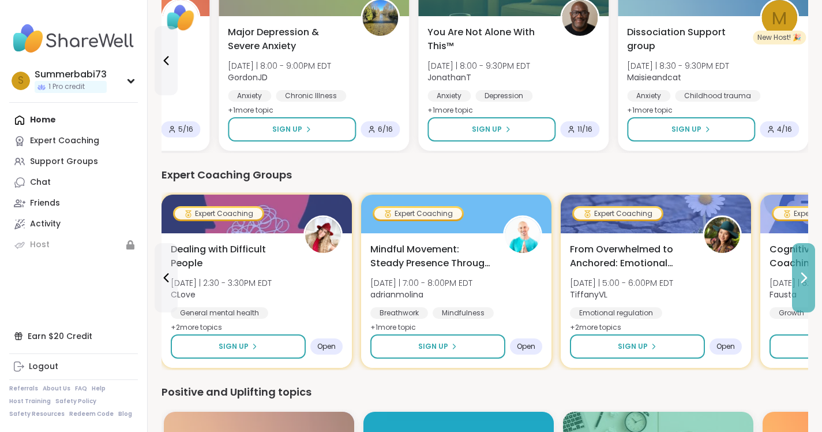
click at [805, 268] on button at bounding box center [803, 277] width 23 height 69
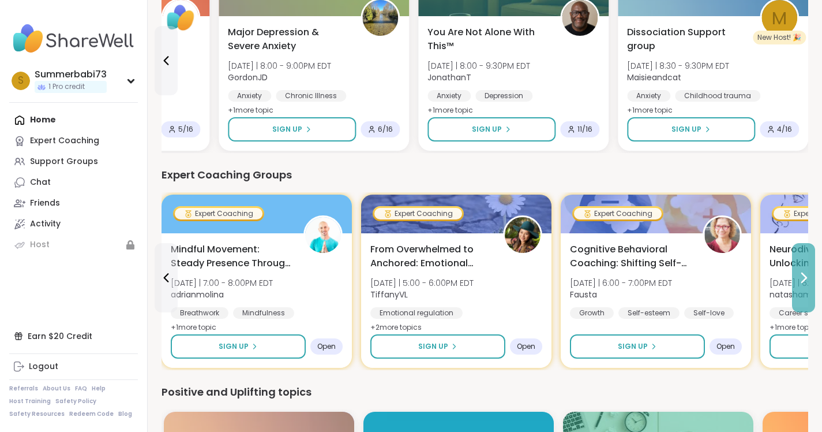
click at [805, 268] on button at bounding box center [803, 277] width 23 height 69
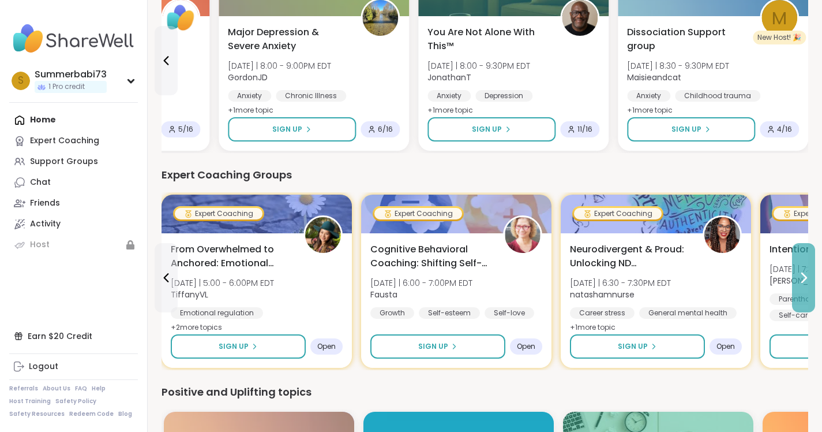
click at [804, 268] on button at bounding box center [803, 277] width 23 height 69
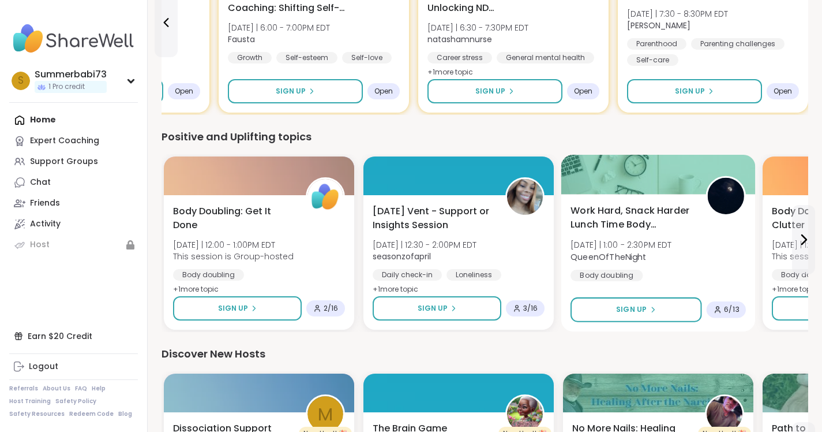
scroll to position [492, 0]
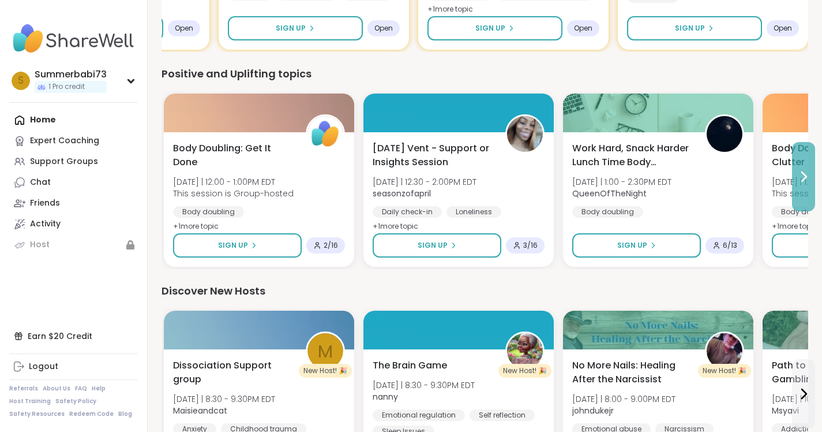
click at [803, 178] on icon at bounding box center [804, 177] width 14 height 14
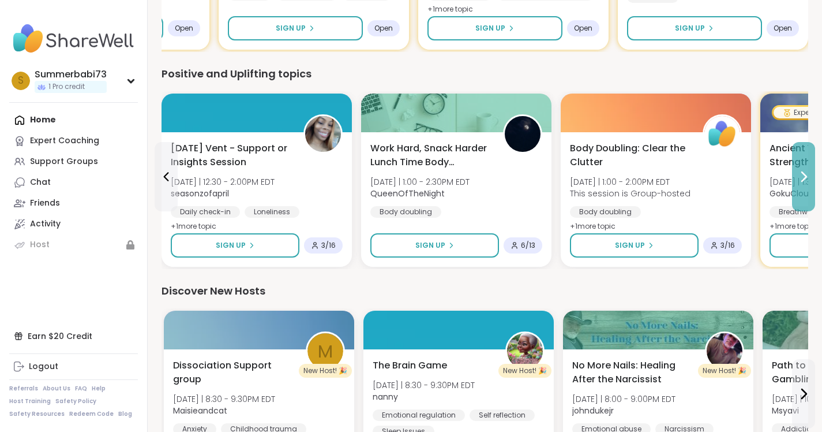
click at [802, 181] on icon at bounding box center [804, 176] width 5 height 9
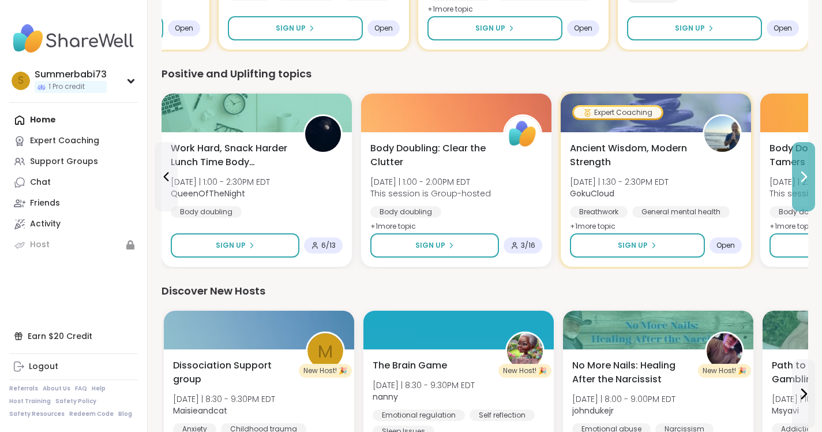
click at [809, 181] on icon at bounding box center [804, 177] width 14 height 14
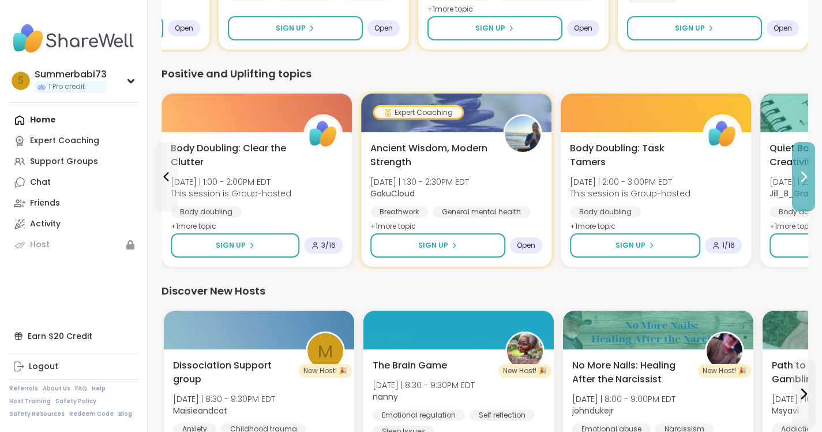
click at [808, 181] on icon at bounding box center [804, 177] width 14 height 14
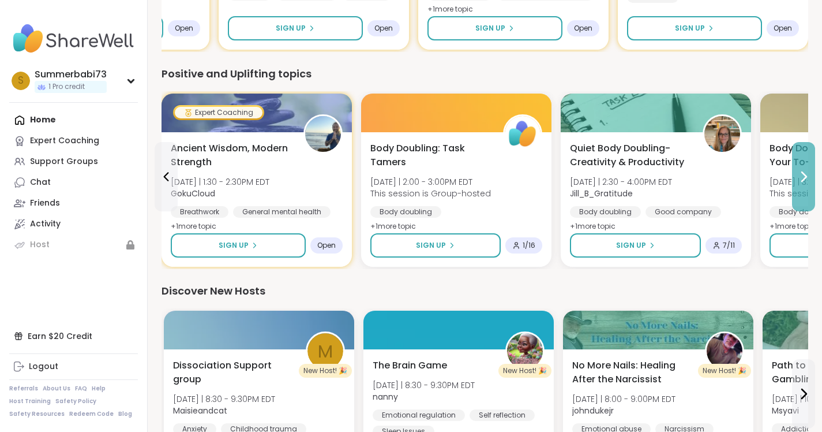
click at [808, 181] on icon at bounding box center [804, 177] width 14 height 14
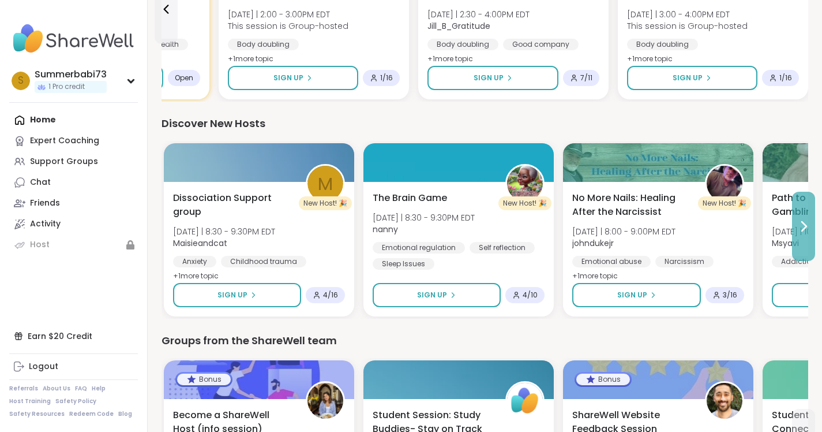
scroll to position [660, 0]
click at [804, 214] on button at bounding box center [803, 225] width 23 height 69
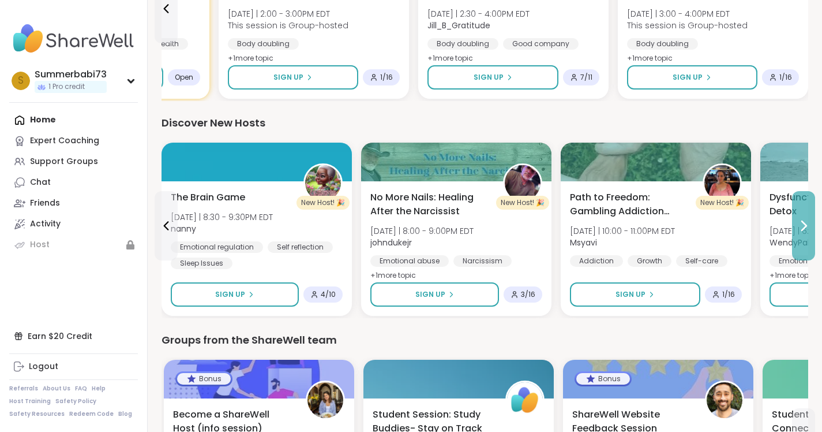
click at [804, 216] on button at bounding box center [803, 225] width 23 height 69
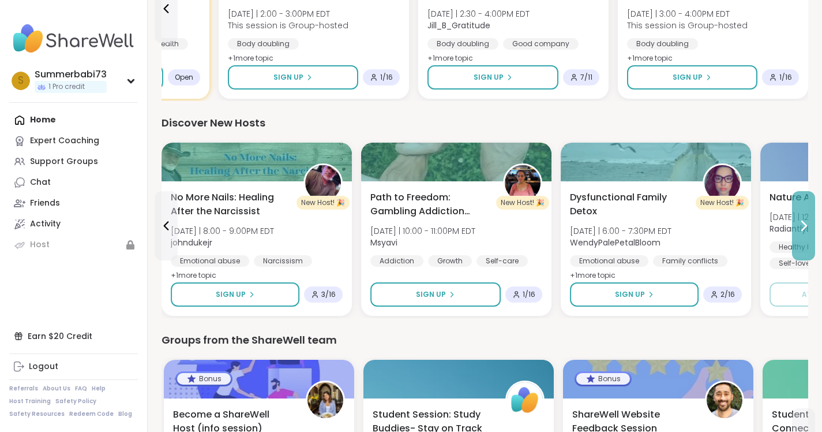
click at [804, 216] on button at bounding box center [803, 225] width 23 height 69
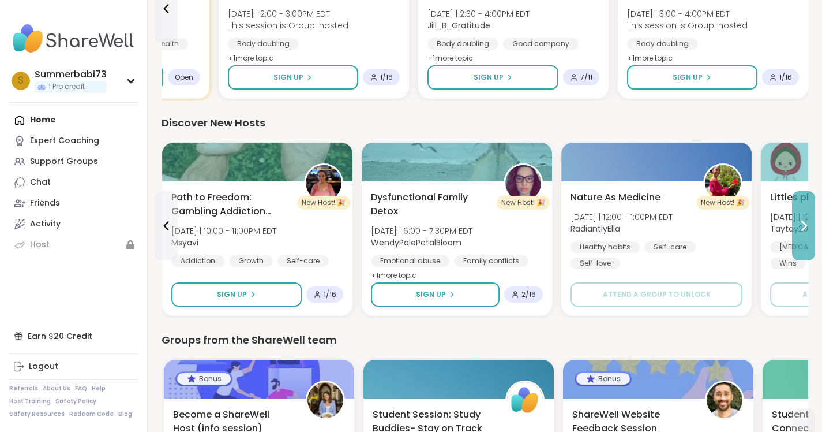
click at [802, 216] on button at bounding box center [803, 225] width 23 height 69
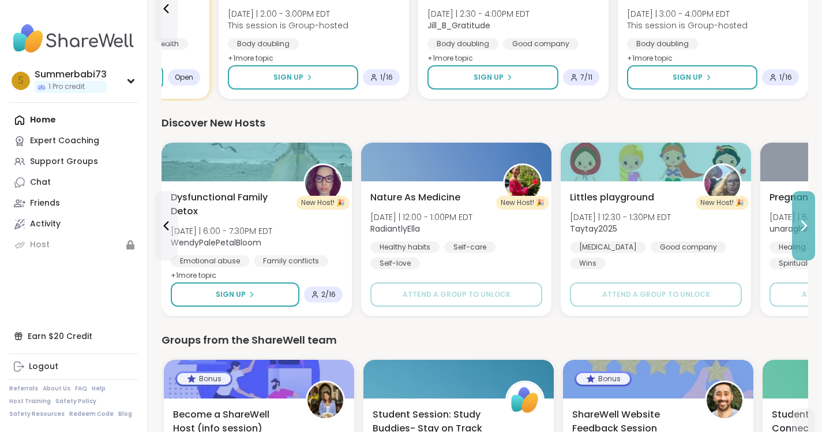
click at [802, 216] on button at bounding box center [803, 225] width 23 height 69
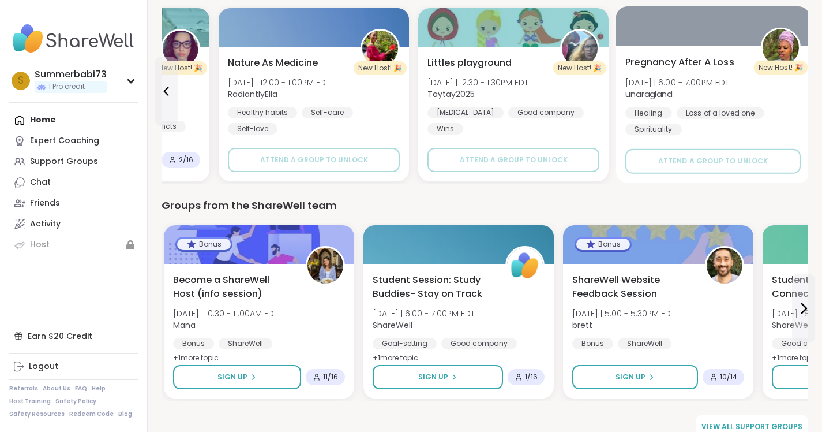
scroll to position [813, 0]
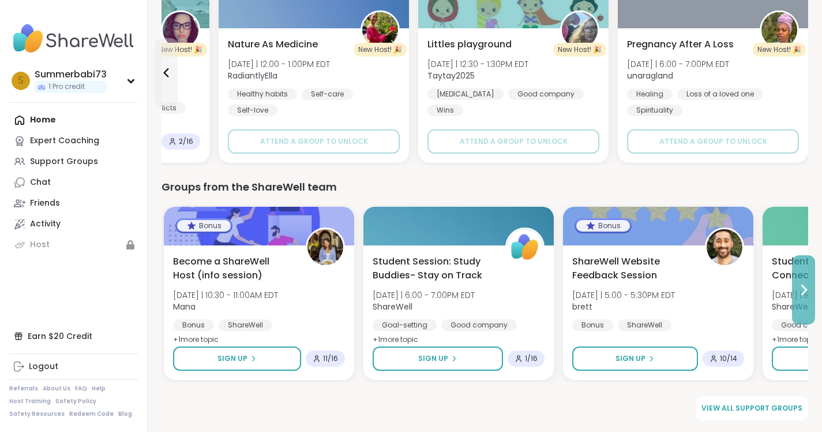
click at [800, 288] on icon at bounding box center [804, 290] width 14 height 14
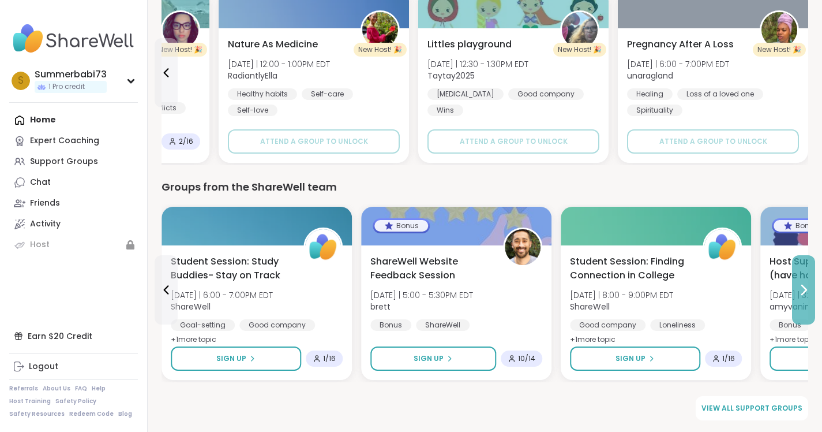
click at [799, 286] on icon at bounding box center [804, 290] width 14 height 14
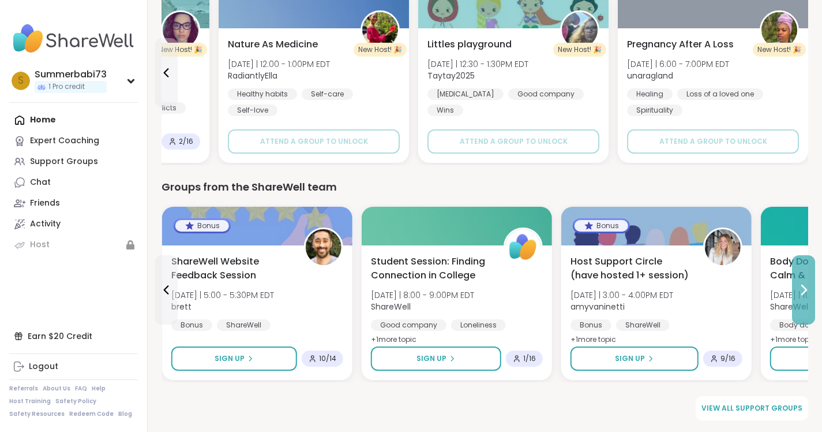
click at [799, 286] on icon at bounding box center [804, 290] width 14 height 14
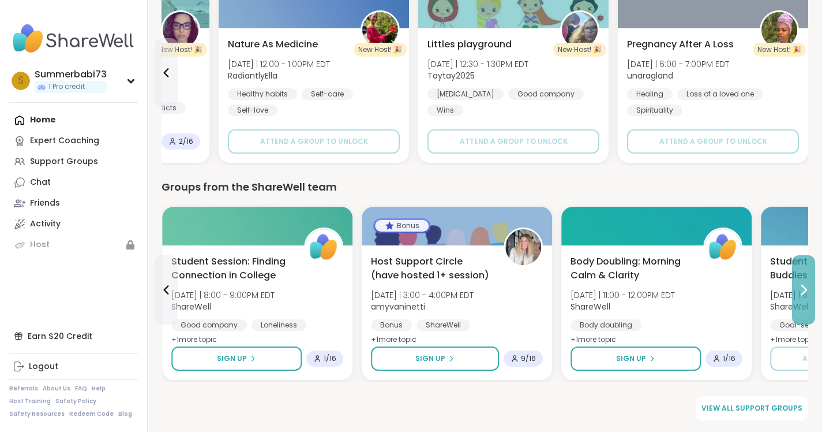
click at [799, 286] on icon at bounding box center [804, 290] width 14 height 14
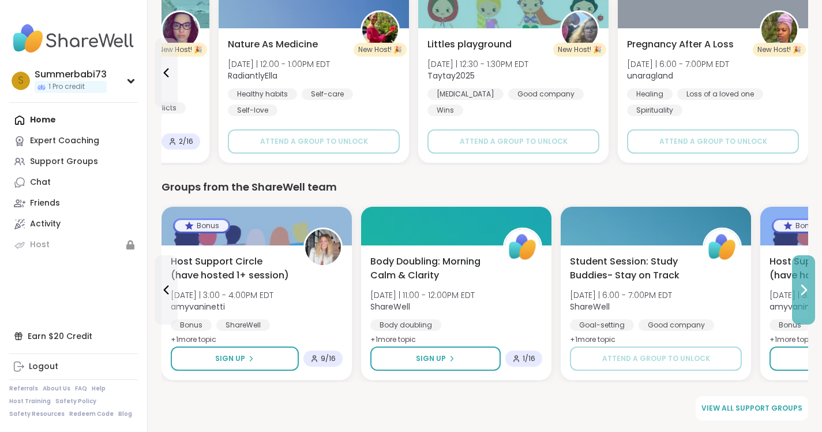
click at [802, 285] on icon at bounding box center [804, 289] width 5 height 9
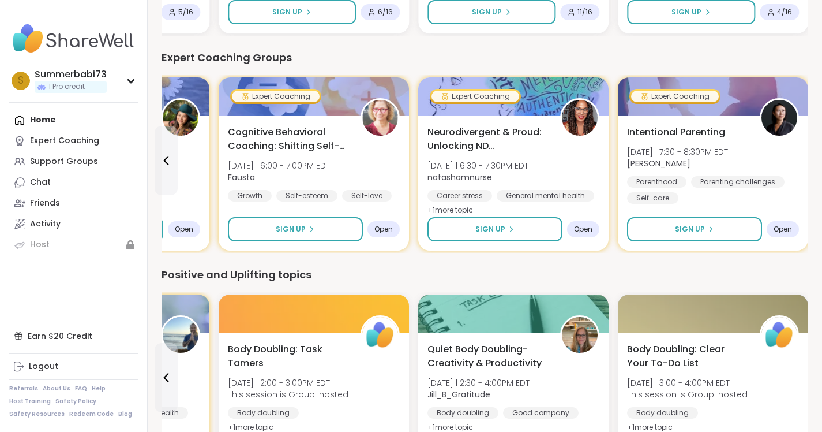
scroll to position [0, 0]
